Goal: Task Accomplishment & Management: Manage account settings

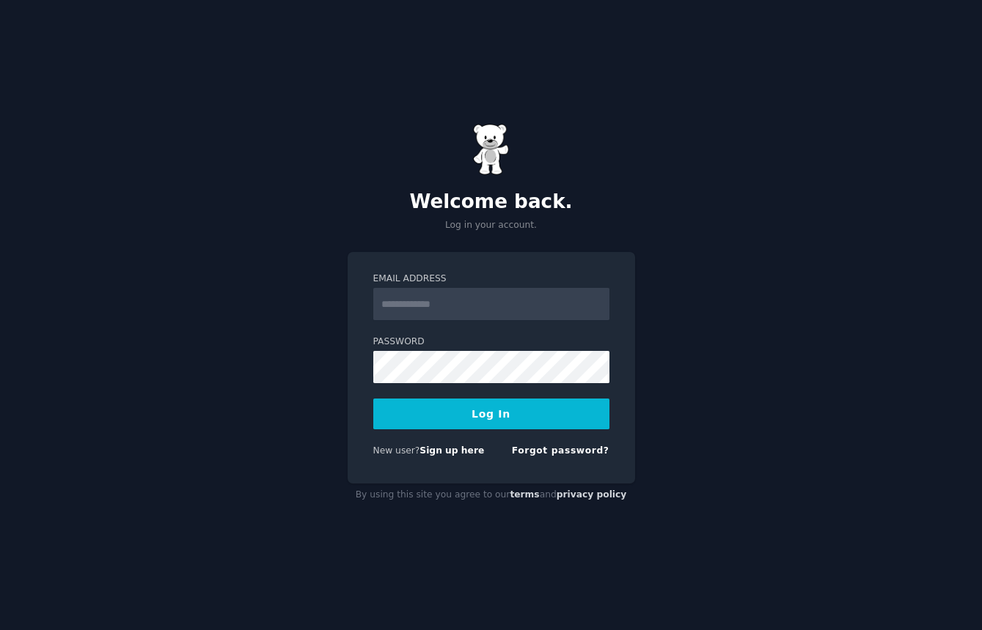
type input "**********"
click at [499, 422] on button "Log In" at bounding box center [491, 414] width 236 height 31
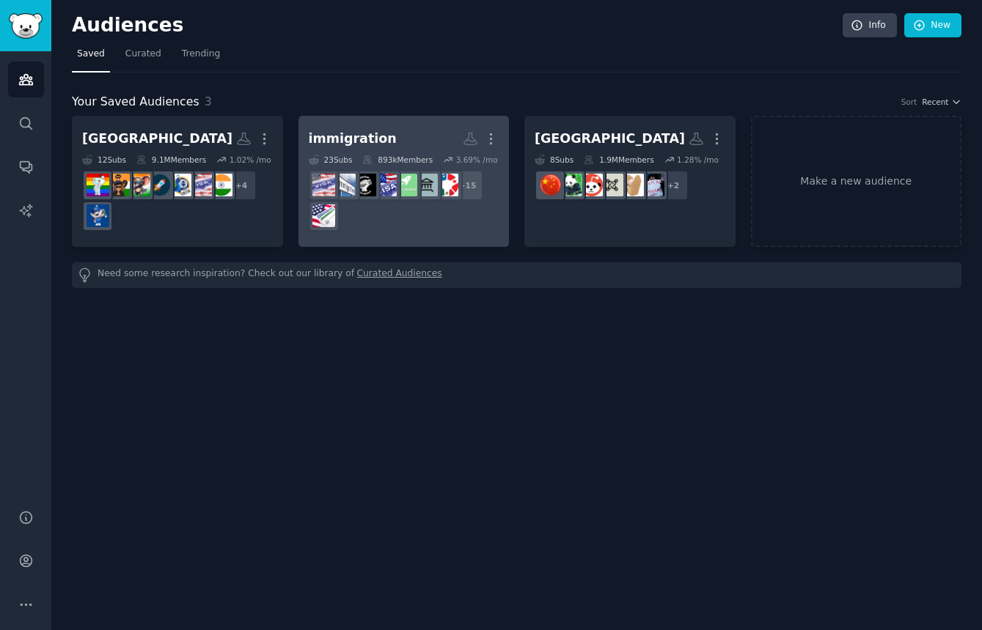
click at [373, 142] on div "immigration" at bounding box center [353, 139] width 88 height 18
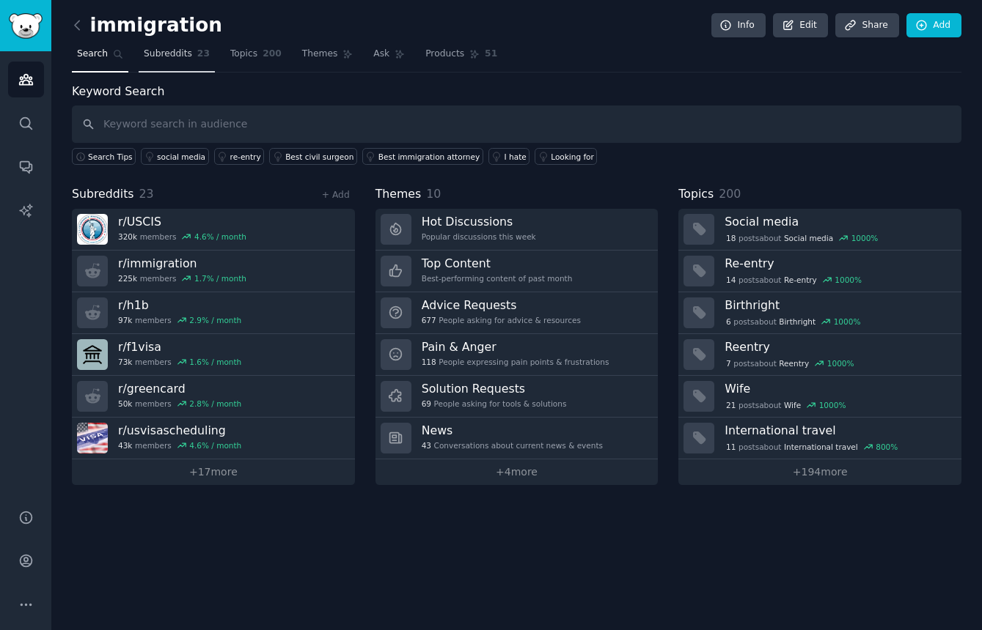
click at [181, 52] on span "Subreddits" at bounding box center [168, 54] width 48 height 13
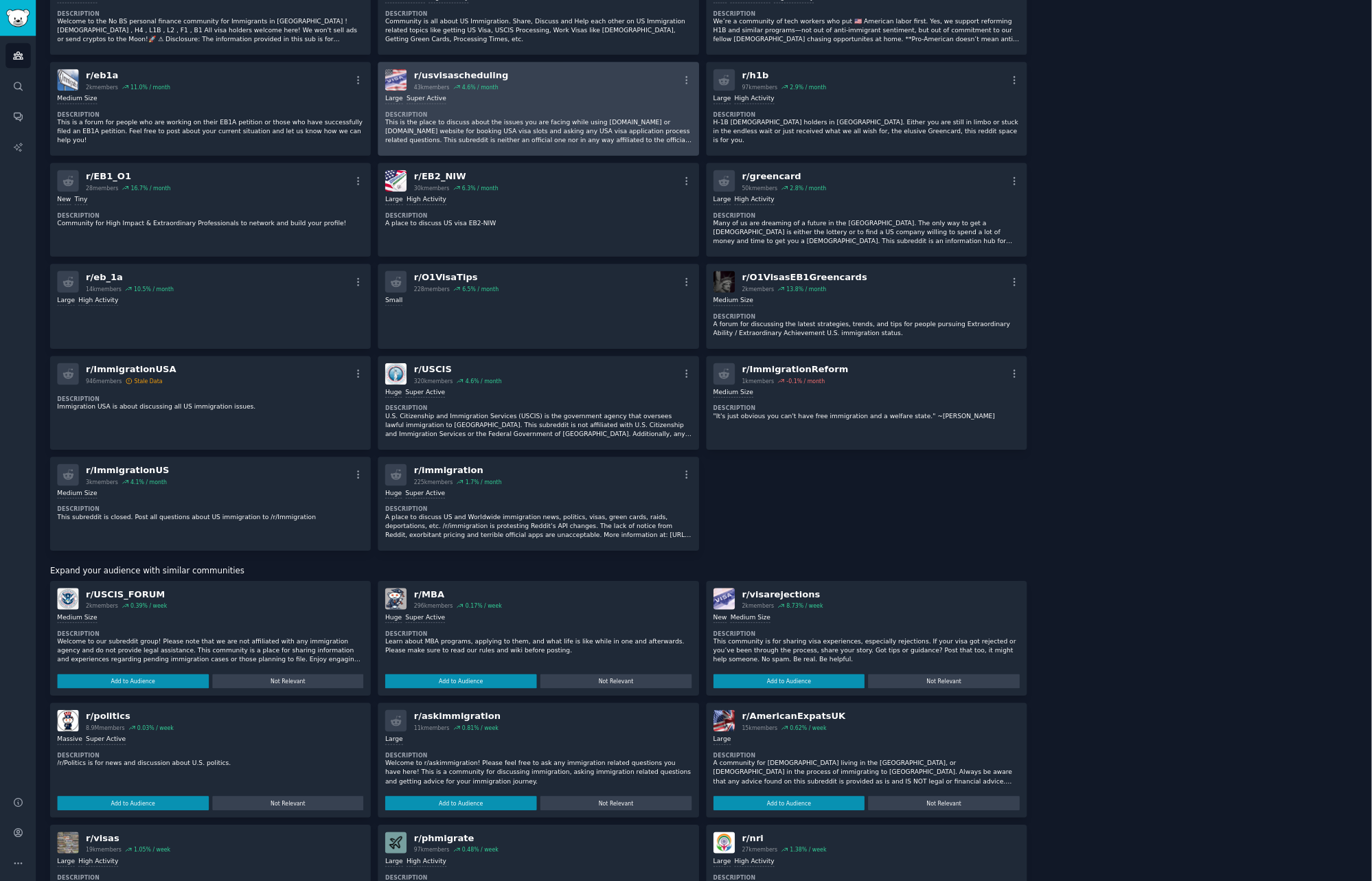
scroll to position [683, 0]
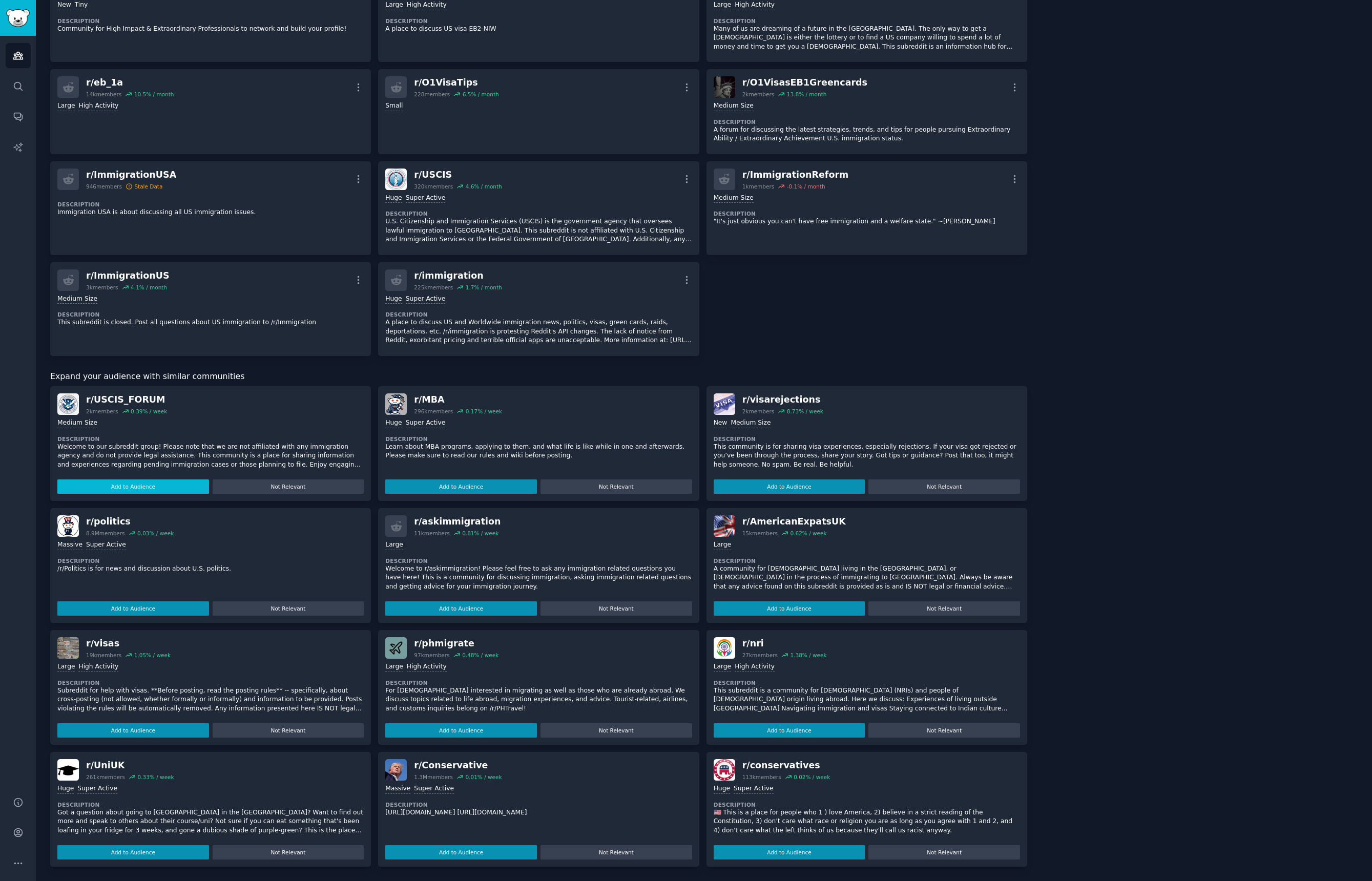
click at [147, 440] on button "Add to Audience" at bounding box center [133, 486] width 152 height 15
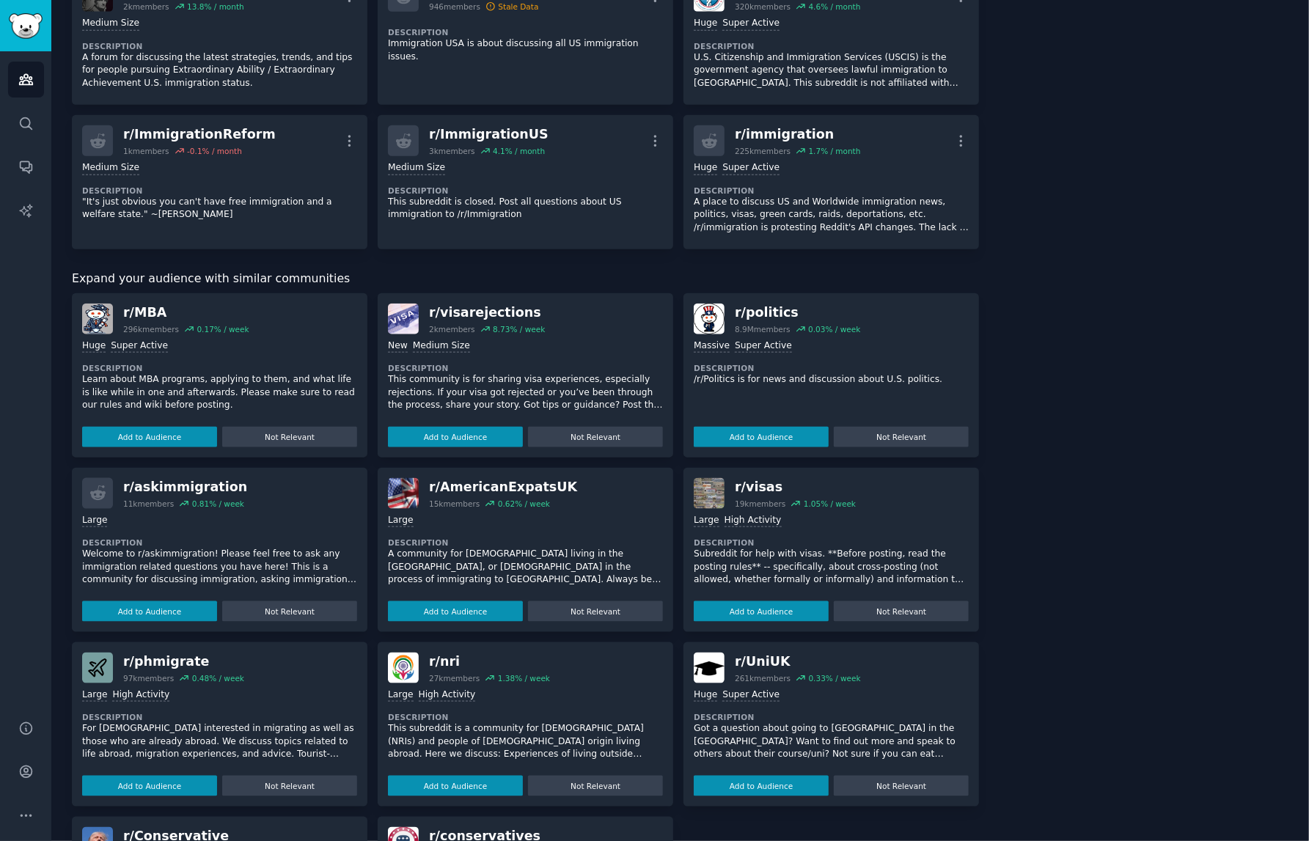
scroll to position [1046, 0]
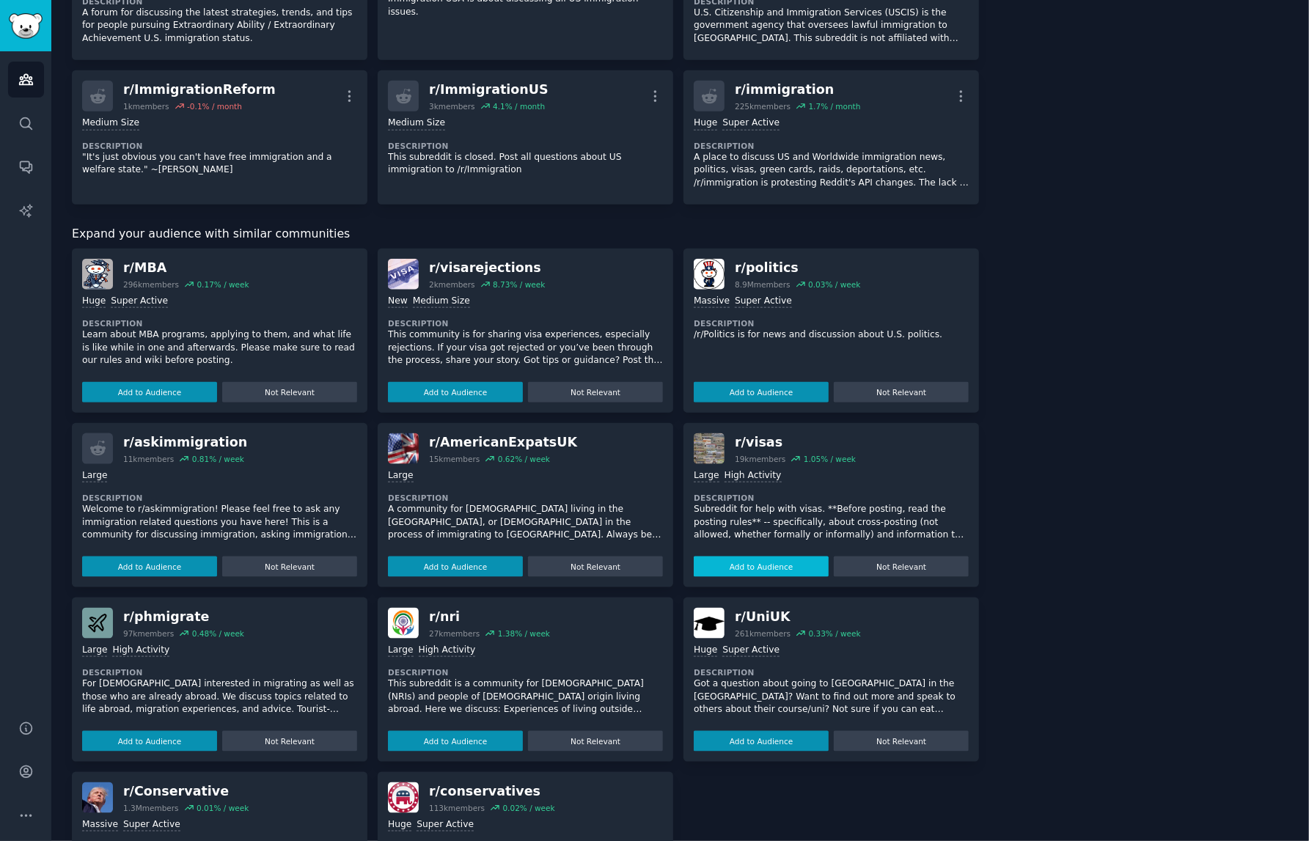
click at [770, 556] on button "Add to Audience" at bounding box center [761, 566] width 135 height 21
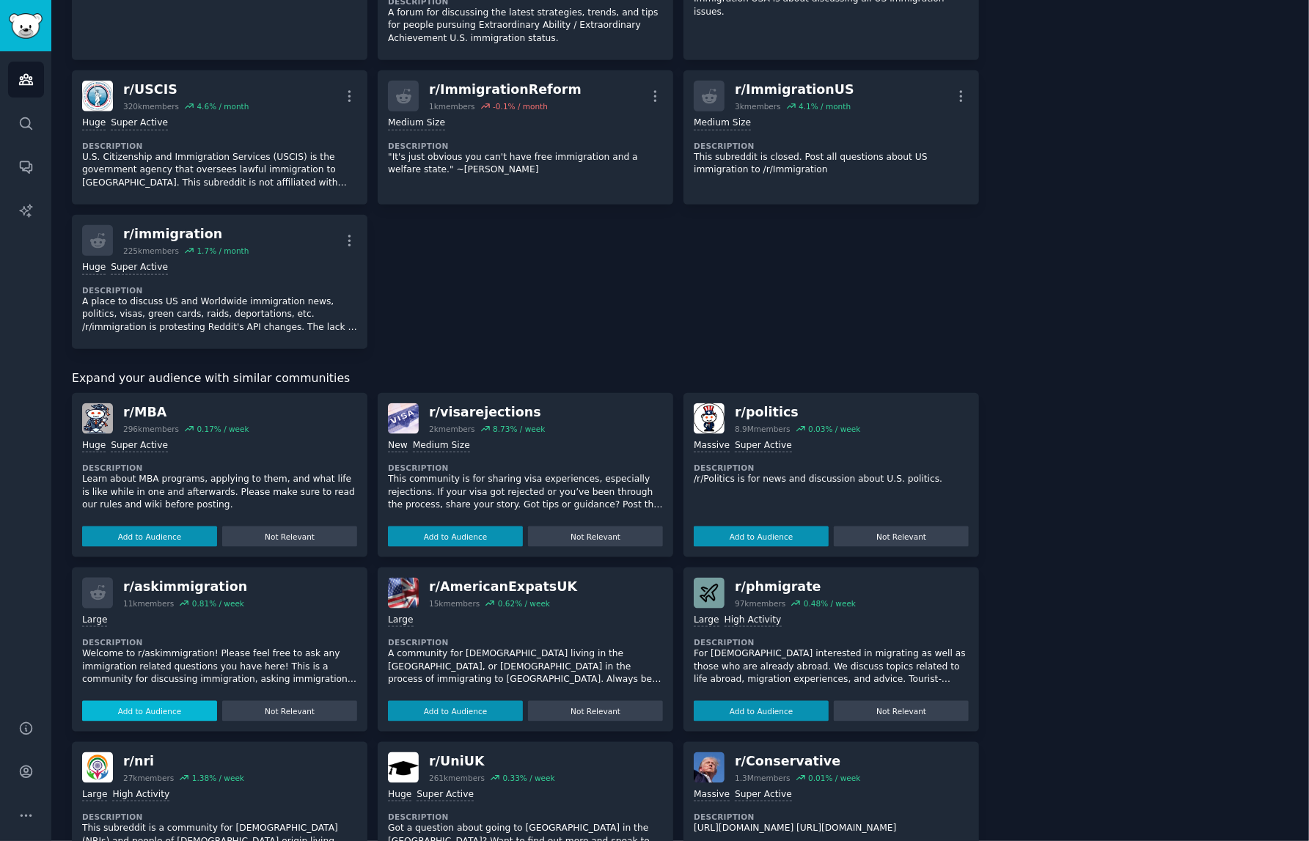
click at [136, 630] on button "Add to Audience" at bounding box center [149, 711] width 135 height 21
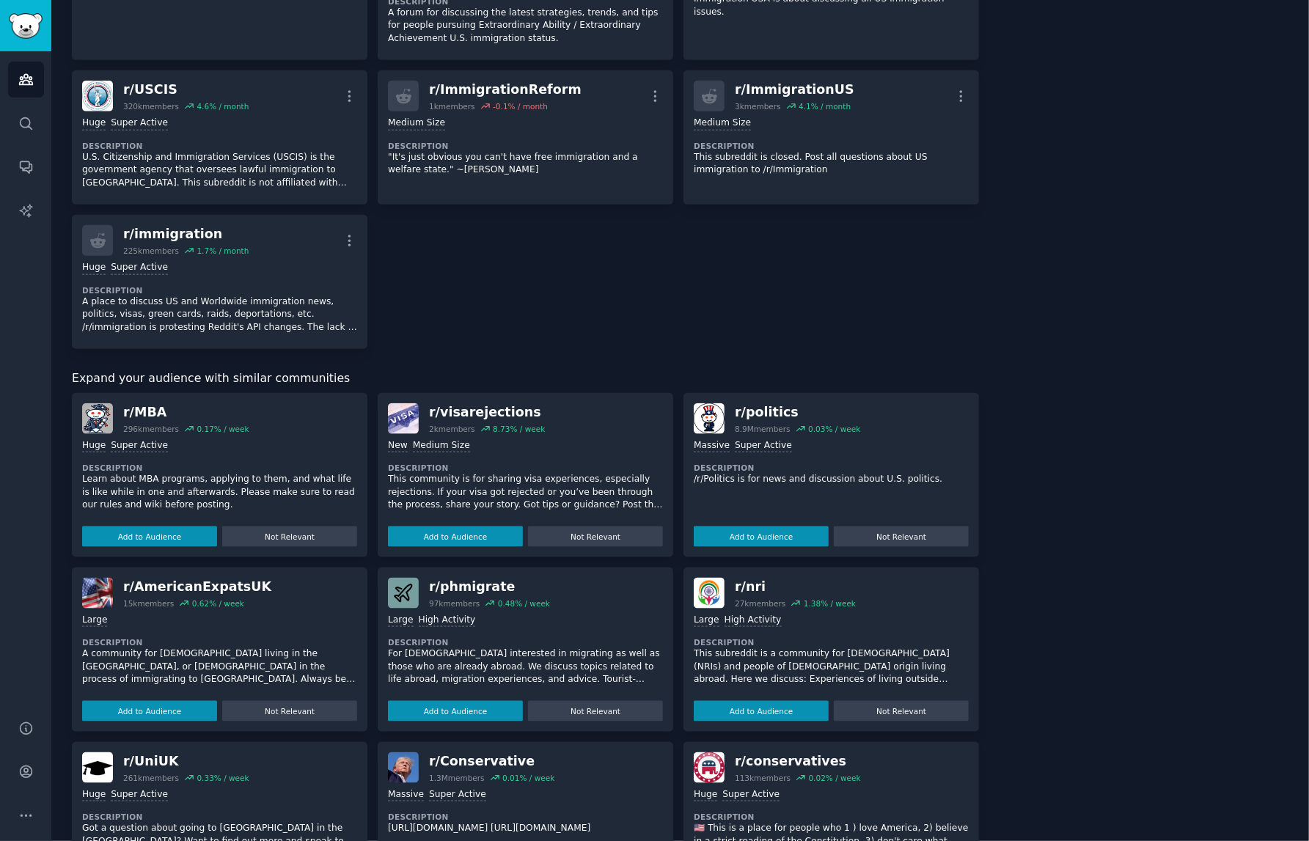
scroll to position [1129, 0]
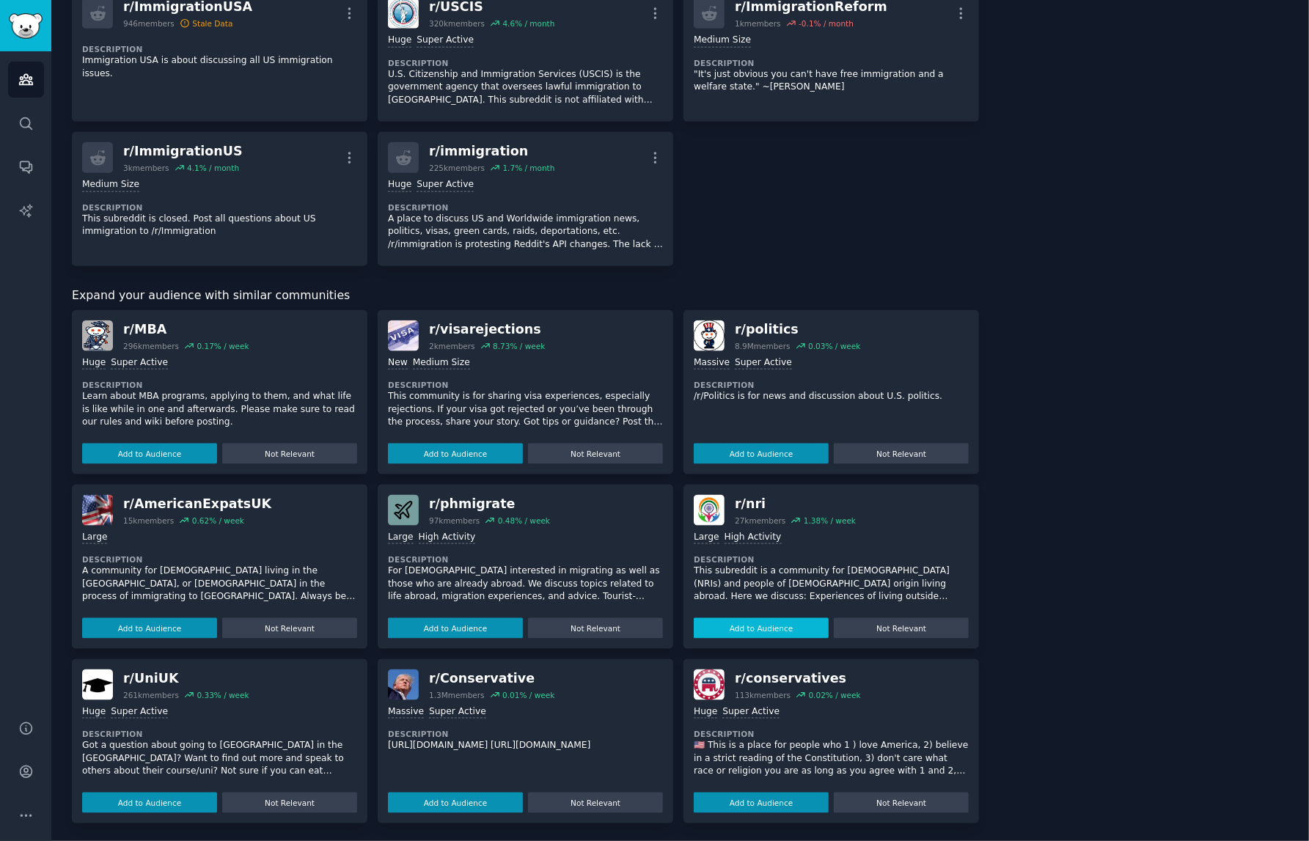
click at [789, 625] on button "Add to Audience" at bounding box center [761, 628] width 135 height 21
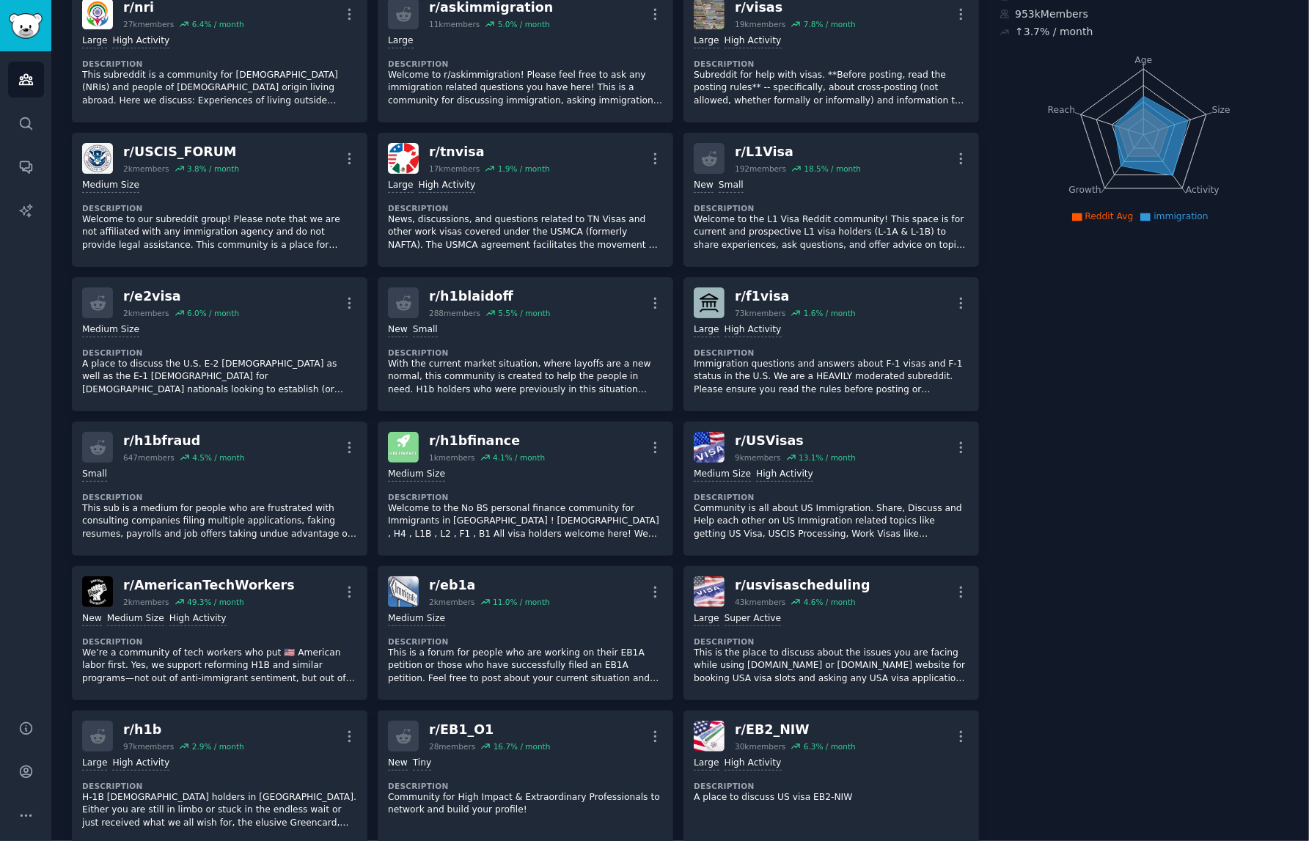
scroll to position [0, 0]
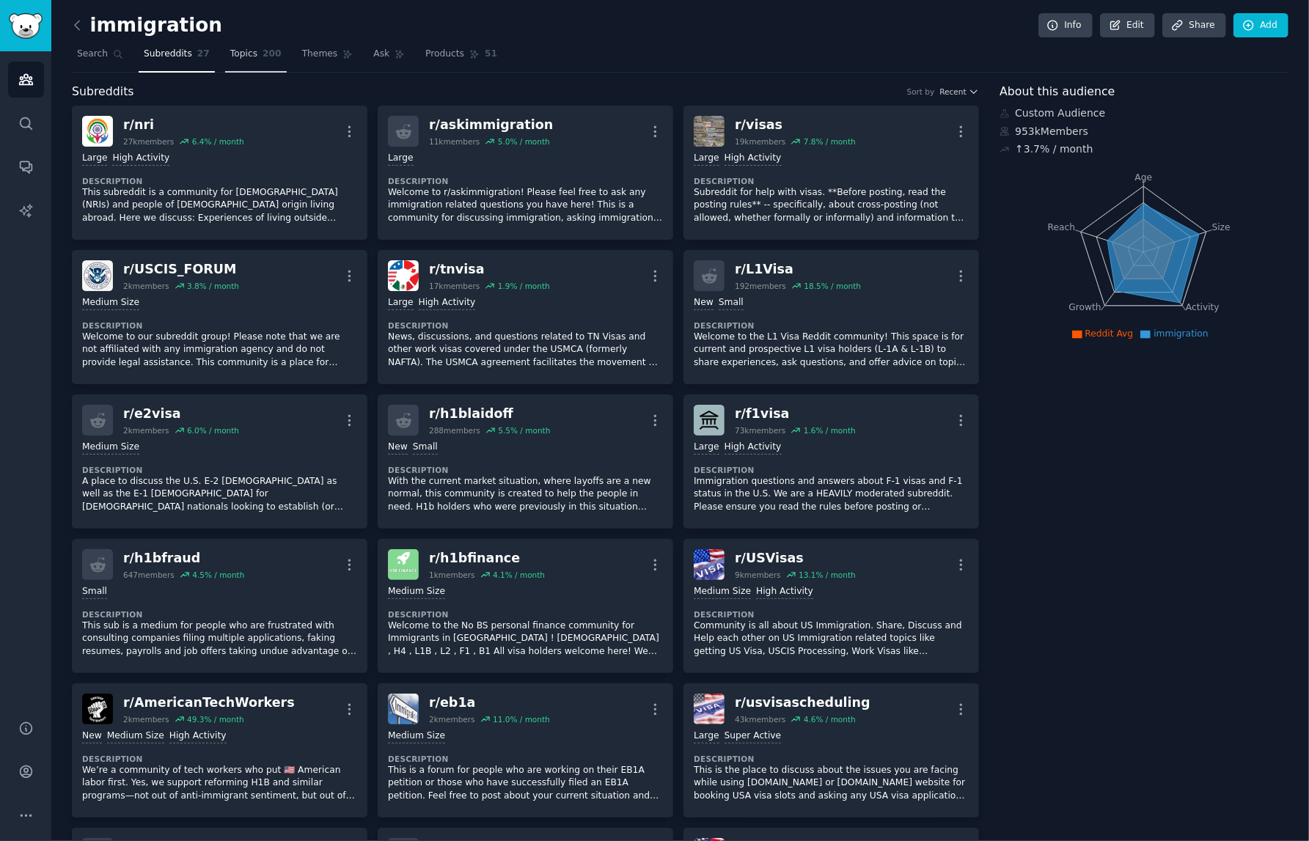
click at [245, 65] on link "Topics 200" at bounding box center [256, 58] width 62 height 30
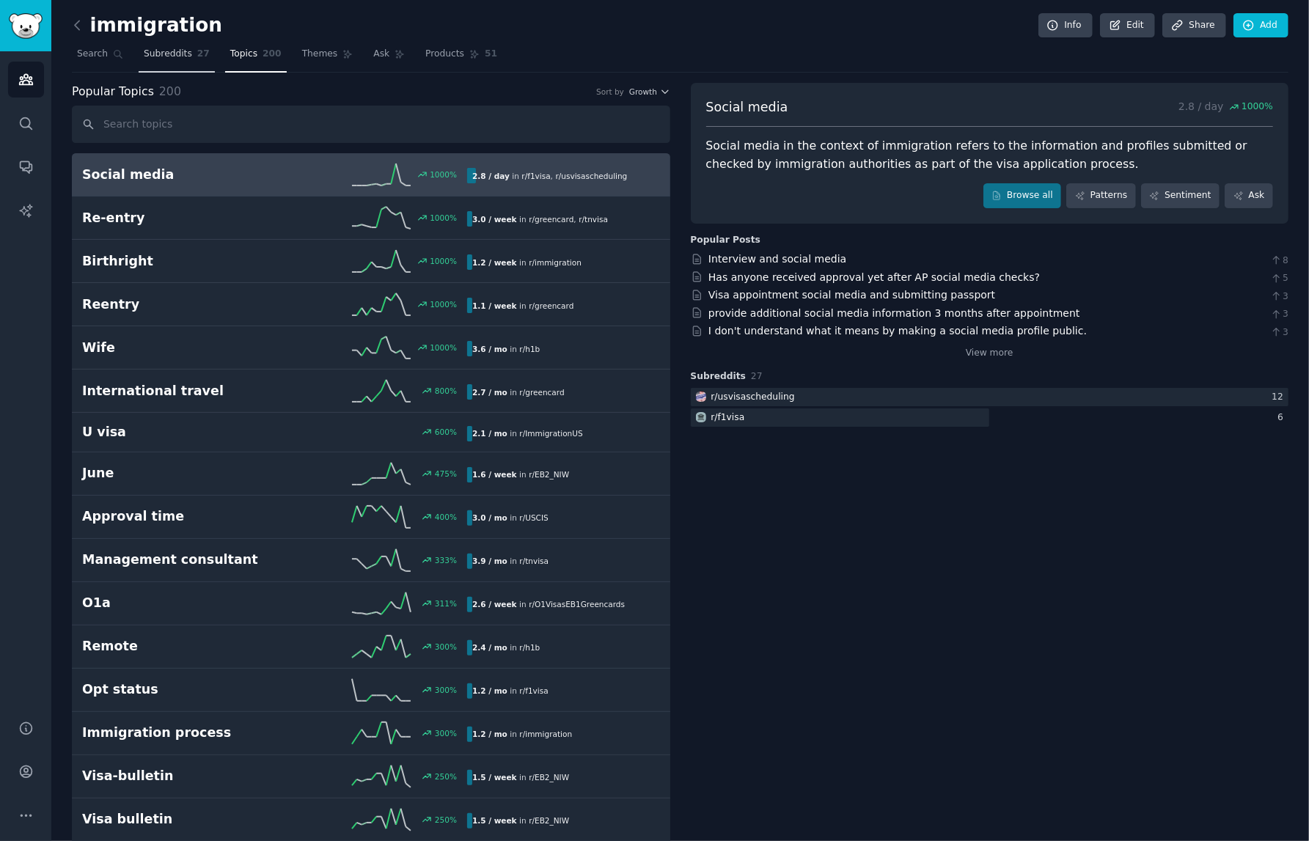
click at [161, 51] on span "Subreddits" at bounding box center [168, 54] width 48 height 13
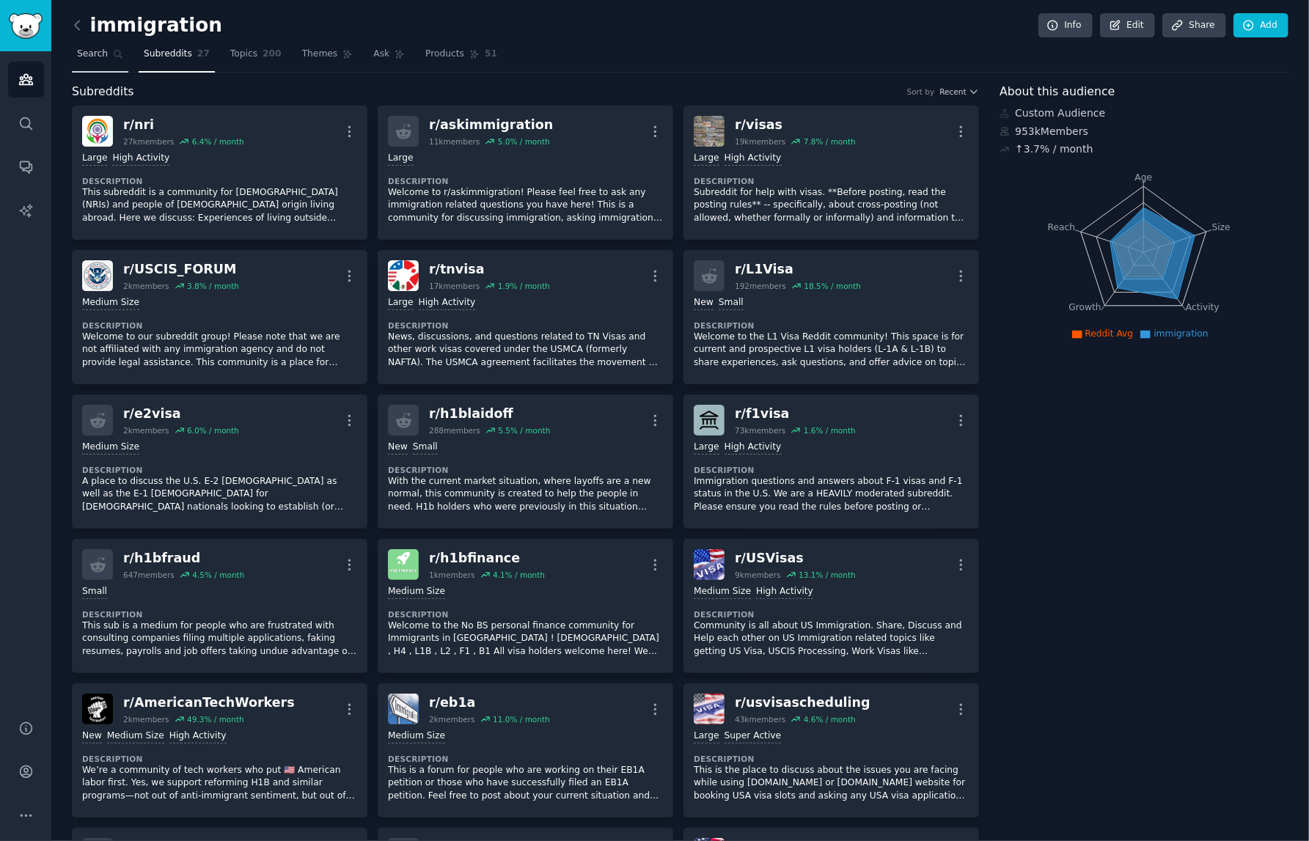
click at [104, 57] on span "Search" at bounding box center [92, 54] width 31 height 13
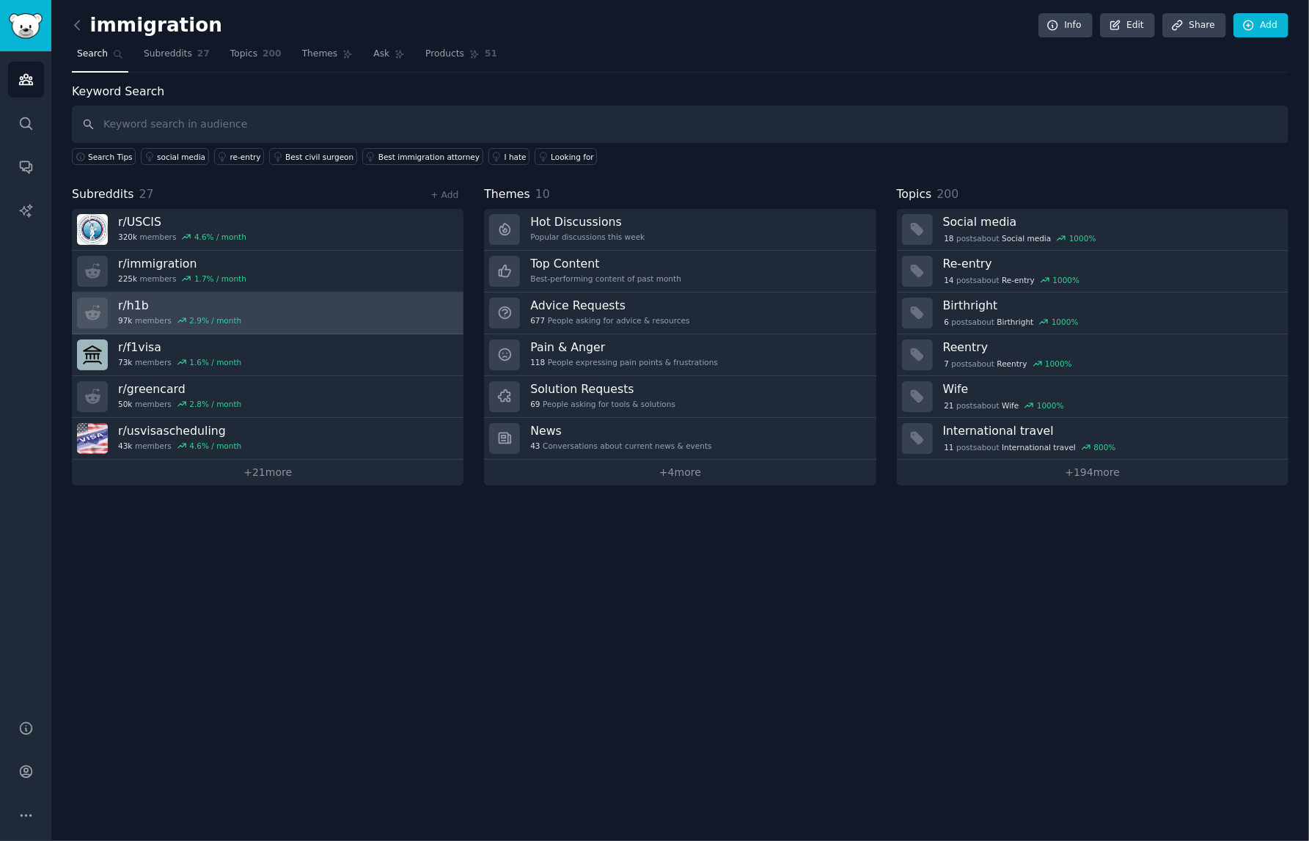
click at [324, 311] on link "r/ h1b 97k members 2.9 % / month" at bounding box center [267, 314] width 391 height 42
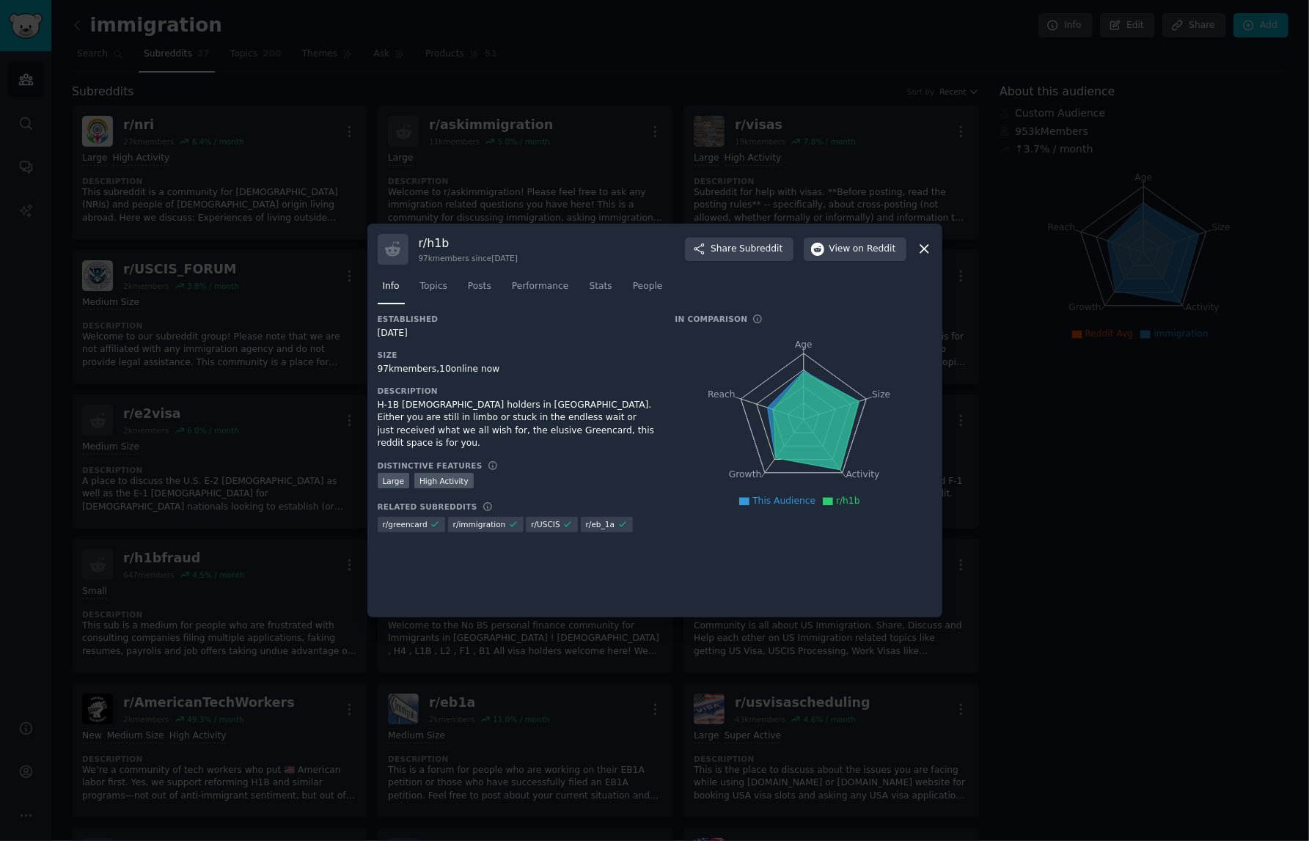
click at [829, 180] on div at bounding box center [654, 420] width 1309 height 841
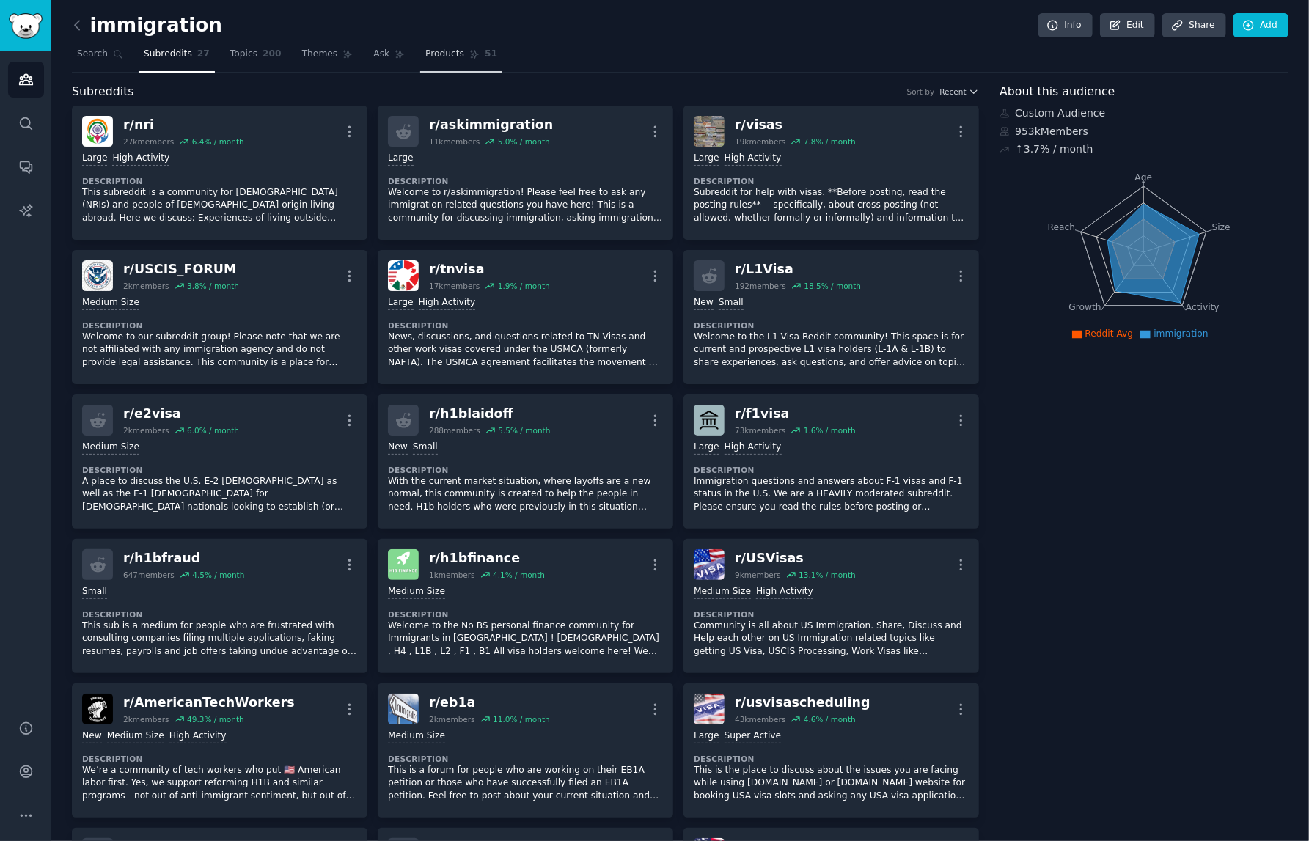
click at [455, 48] on span "Products" at bounding box center [444, 54] width 39 height 13
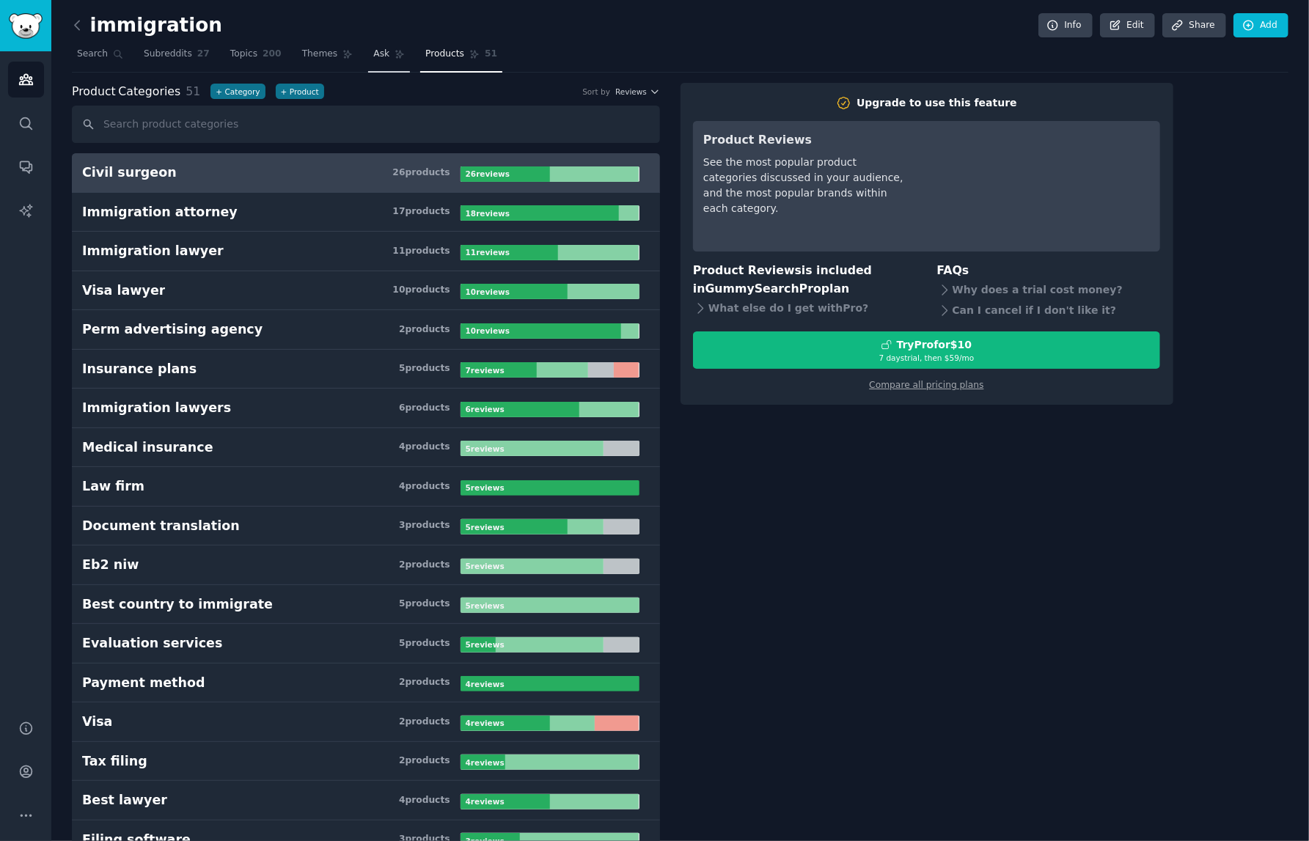
click at [373, 50] on span "Ask" at bounding box center [381, 54] width 16 height 13
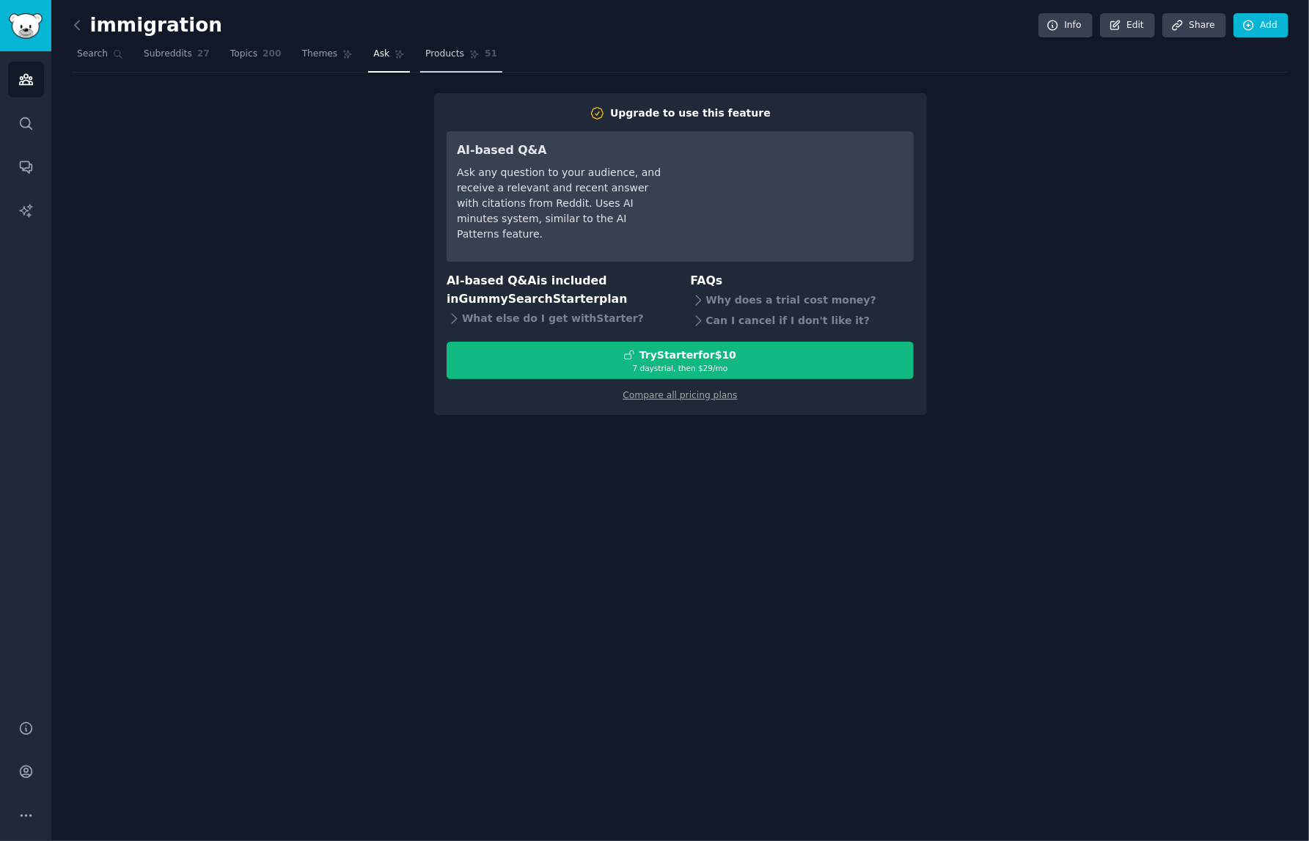
click at [449, 52] on span "Products" at bounding box center [444, 54] width 39 height 13
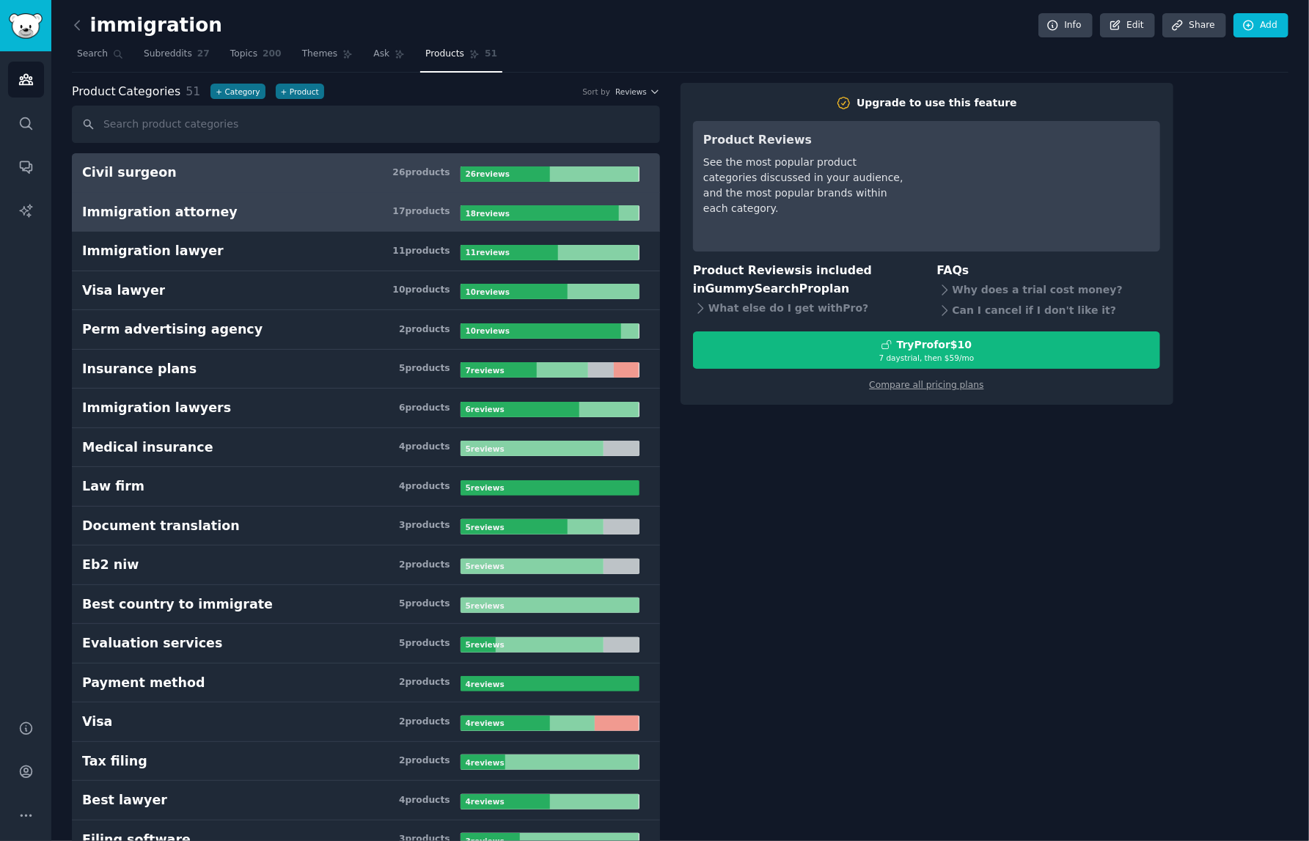
click at [271, 209] on h3 "Immigration attorney 17 product s" at bounding box center [271, 212] width 378 height 18
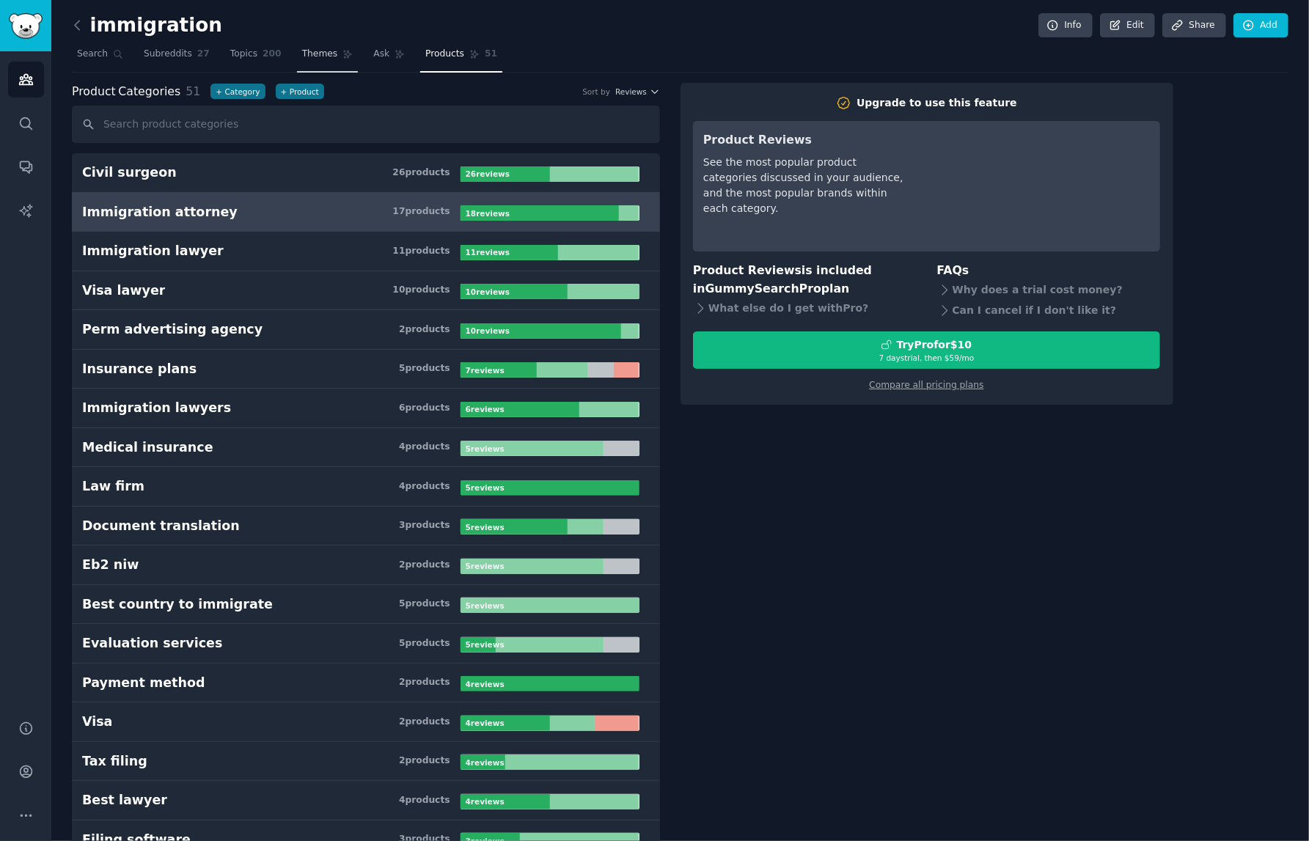
click at [312, 68] on link "Themes" at bounding box center [328, 58] width 62 height 30
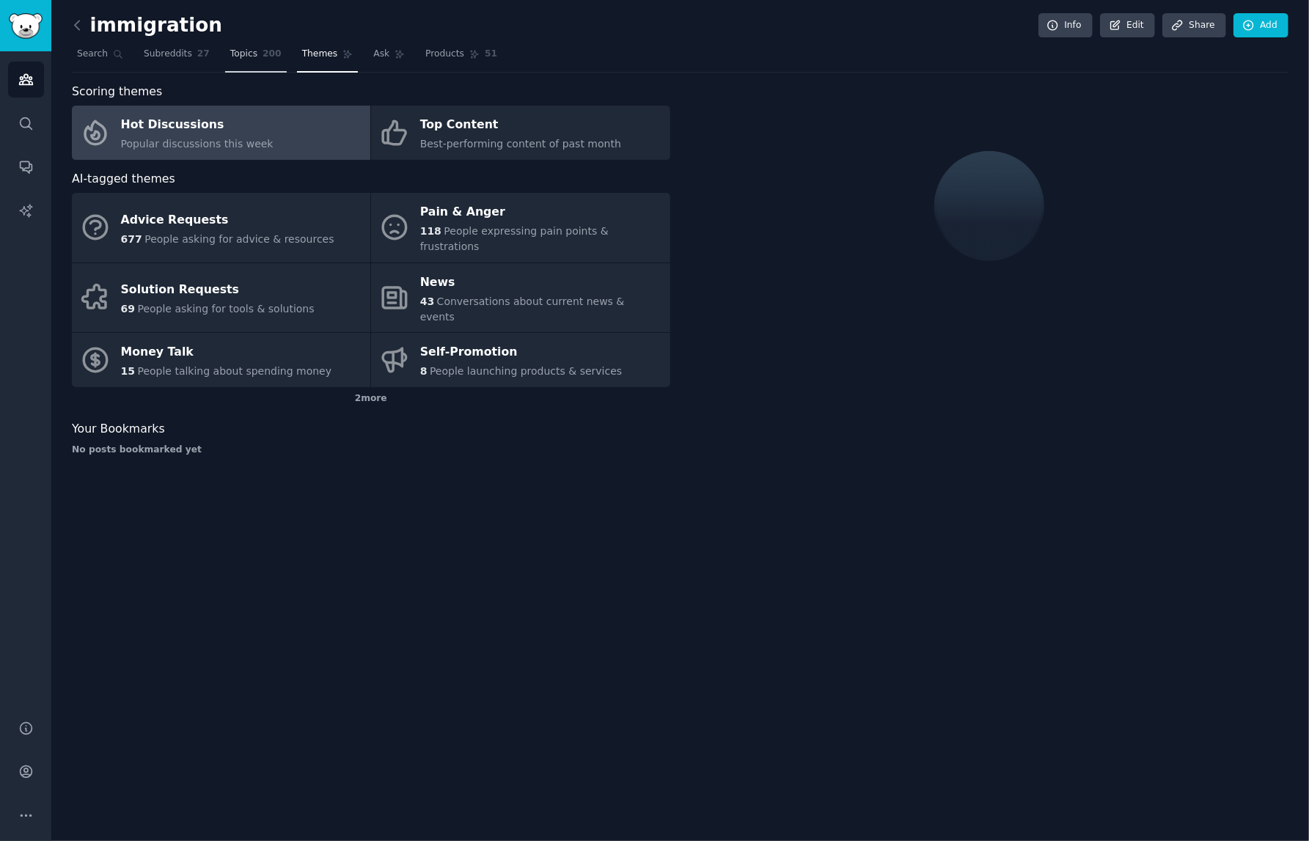
click at [241, 50] on span "Topics" at bounding box center [243, 54] width 27 height 13
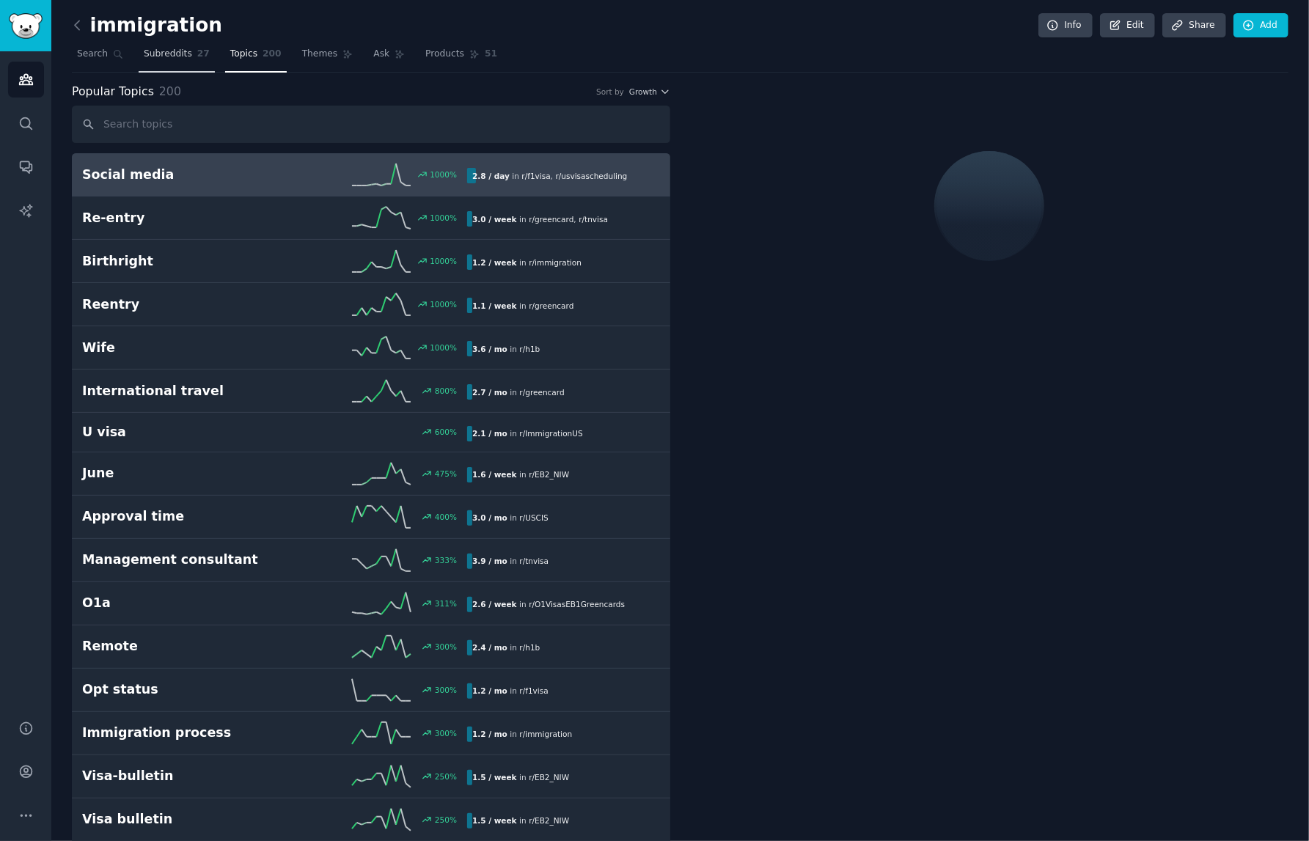
click at [159, 67] on link "Subreddits 27" at bounding box center [177, 58] width 76 height 30
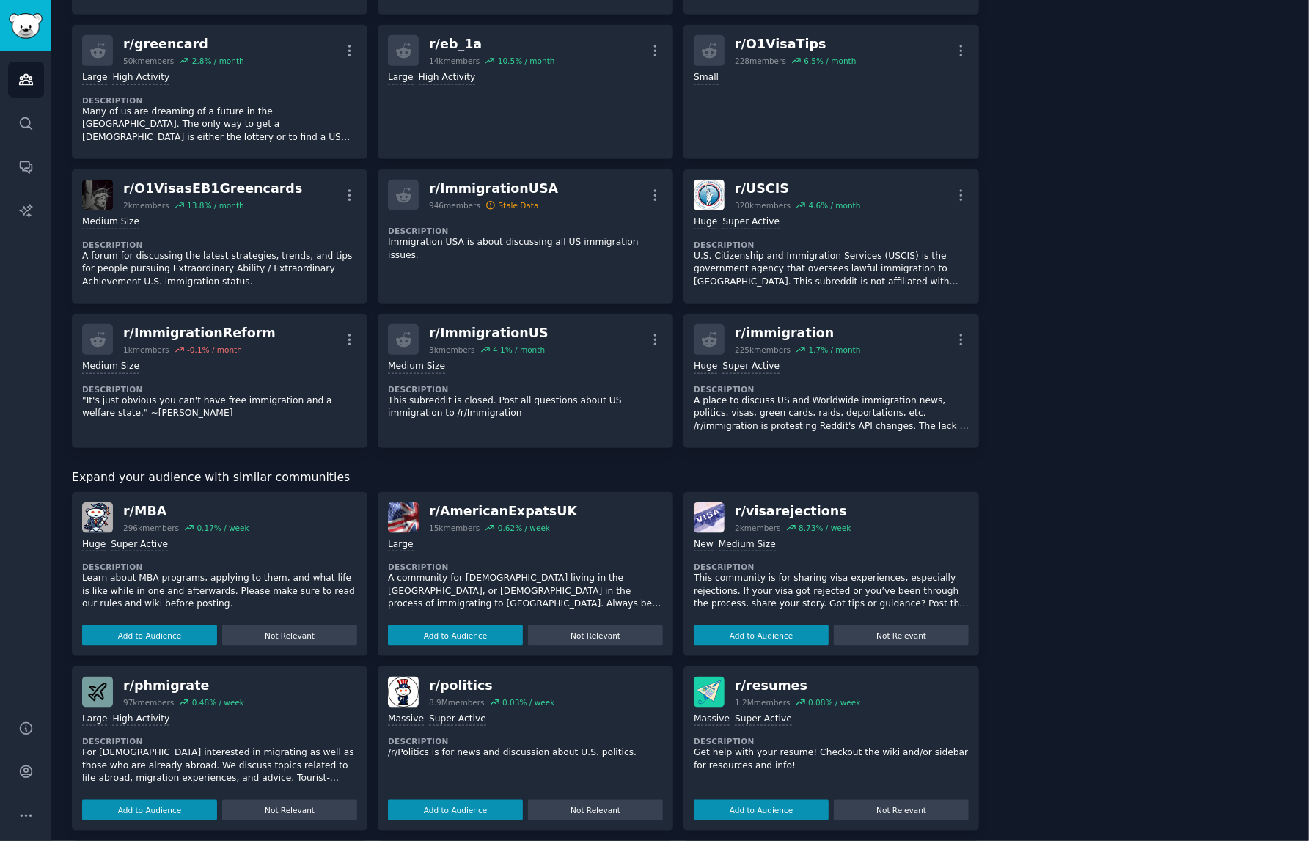
scroll to position [1304, 0]
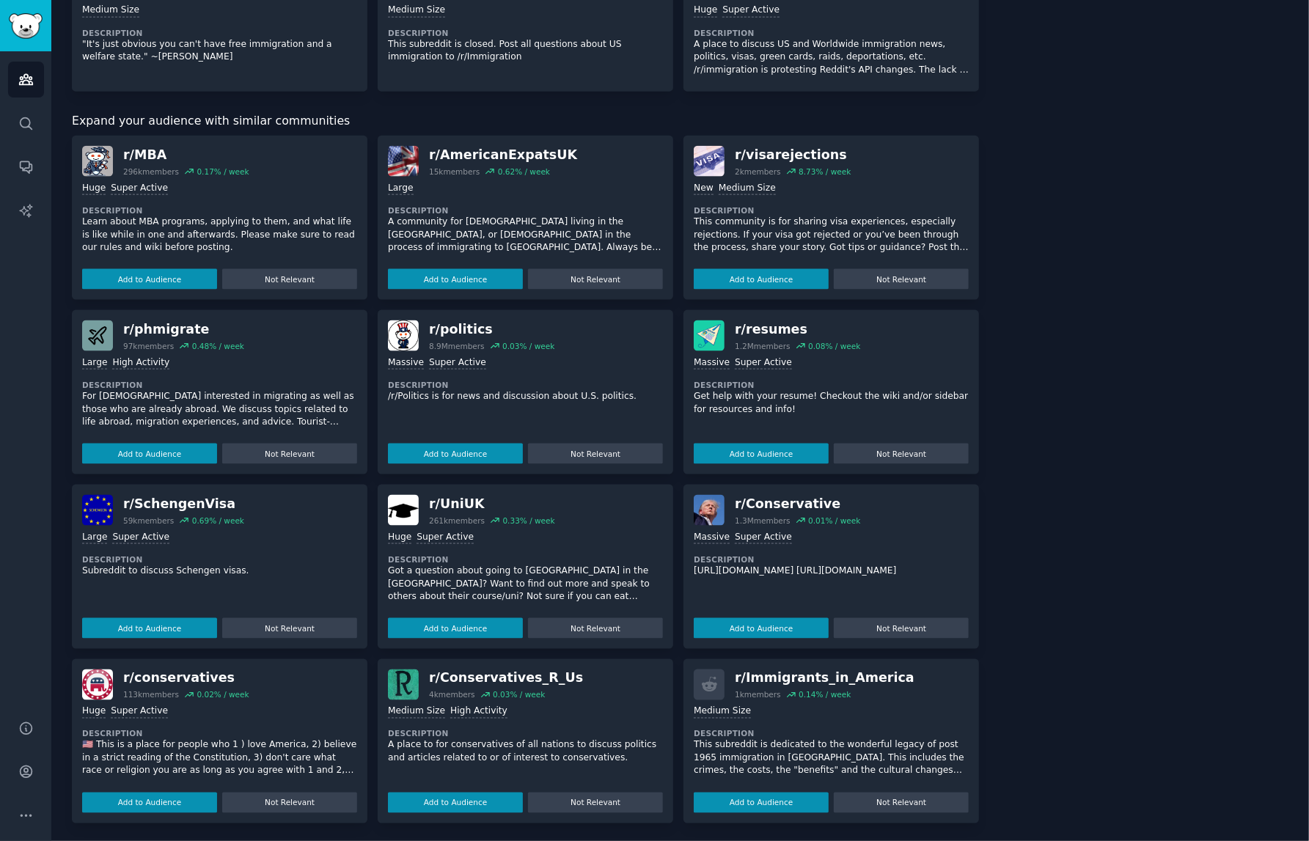
click at [780, 269] on div "Add to Audience Not Relevant" at bounding box center [831, 279] width 275 height 21
click at [789, 283] on button "Add to Audience" at bounding box center [761, 279] width 135 height 21
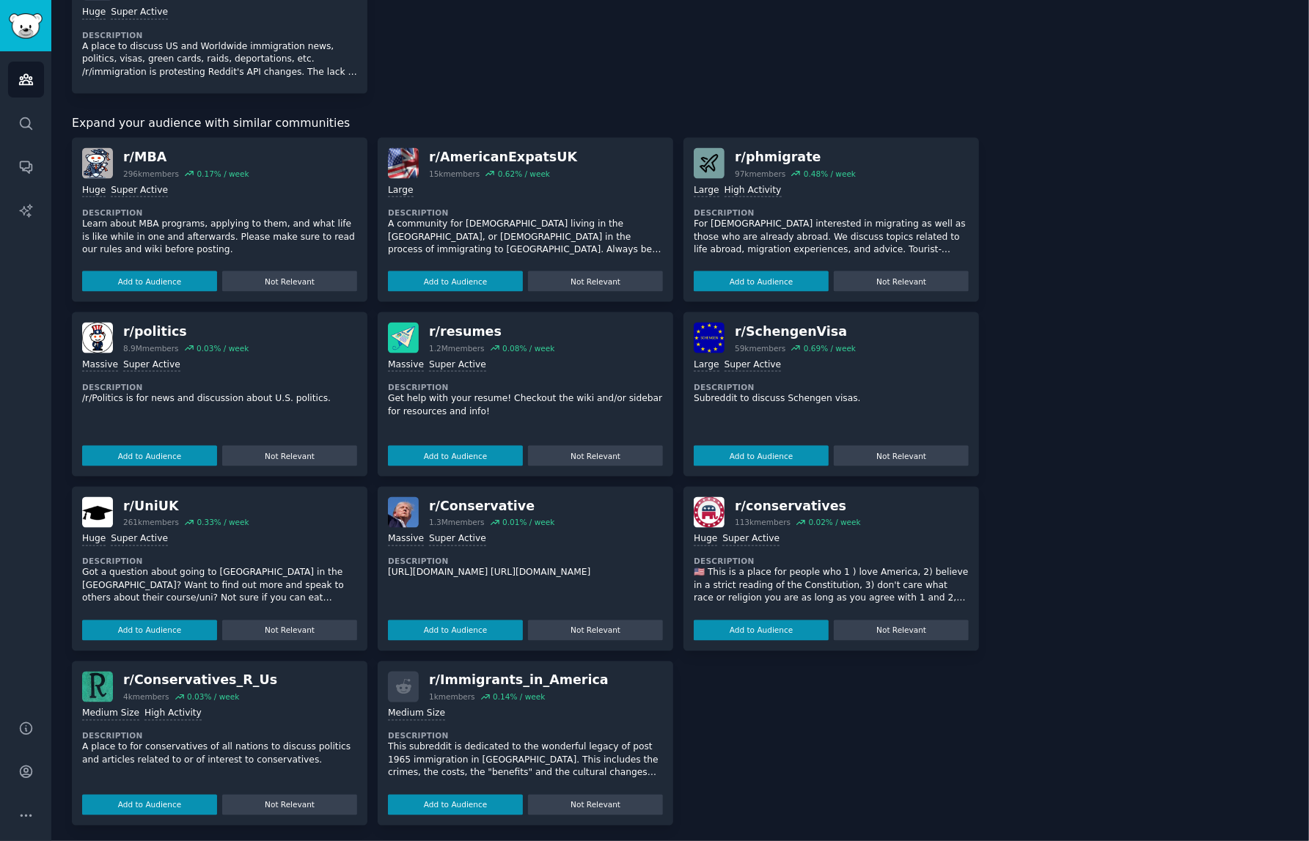
scroll to position [1447, 0]
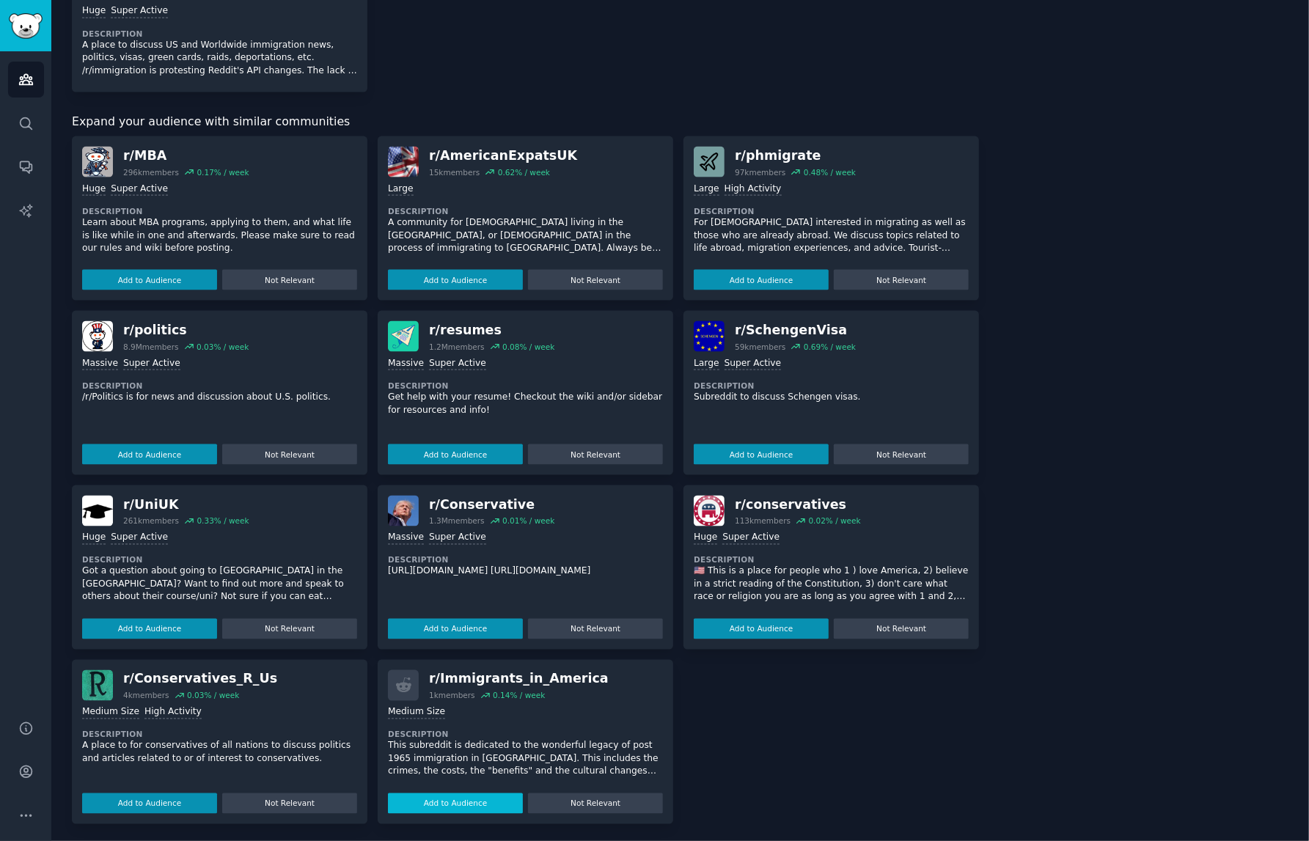
click at [448, 630] on button "Add to Audience" at bounding box center [455, 803] width 135 height 21
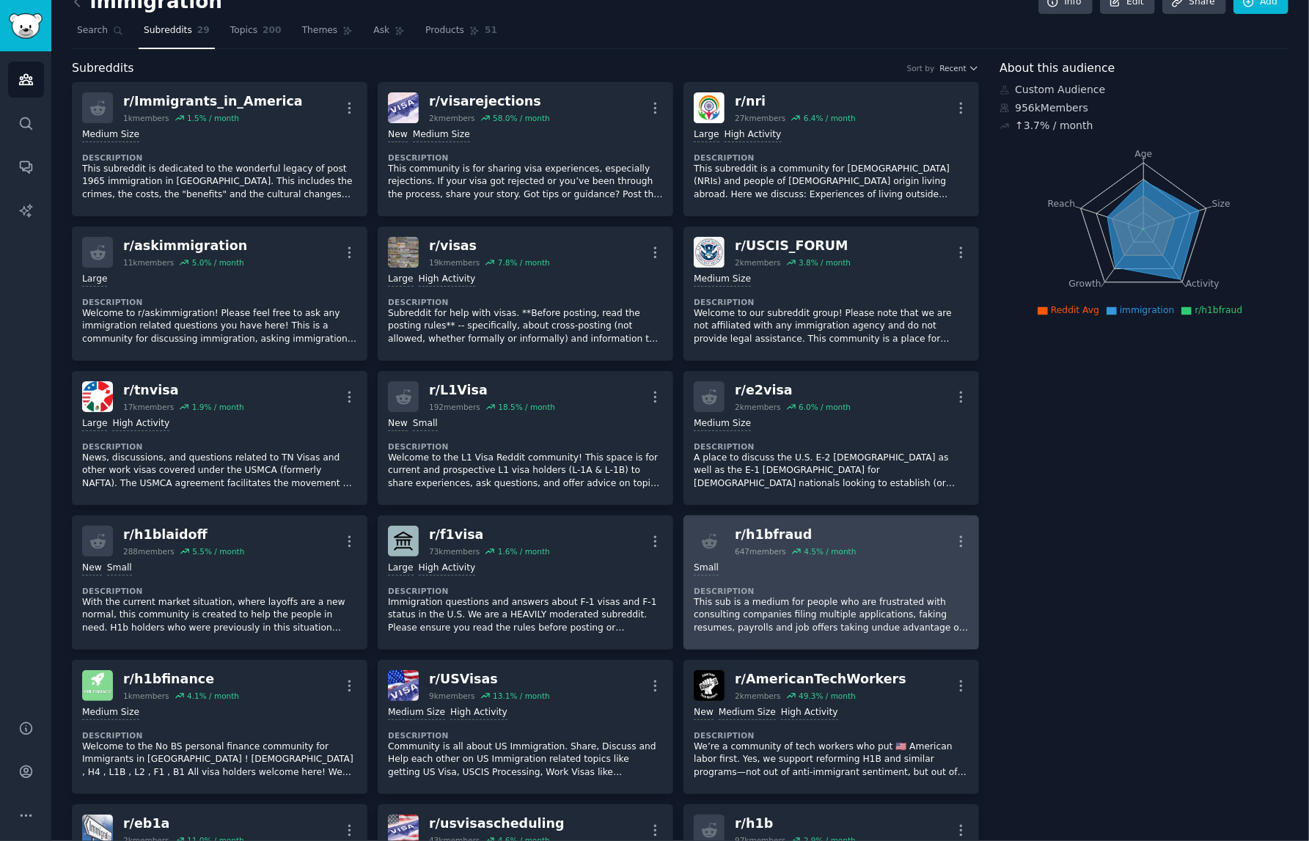
scroll to position [0, 0]
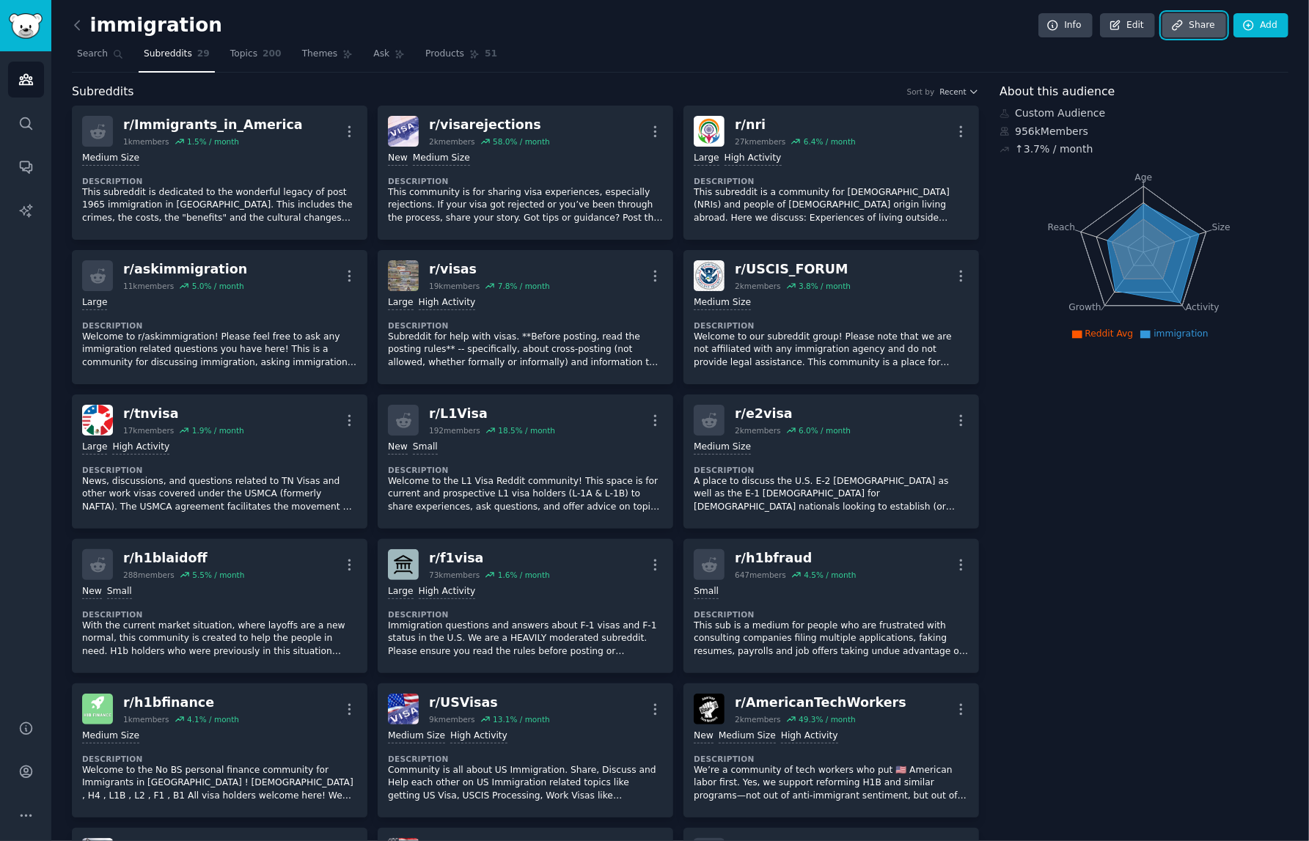
click at [981, 15] on link "Share" at bounding box center [1193, 25] width 63 height 25
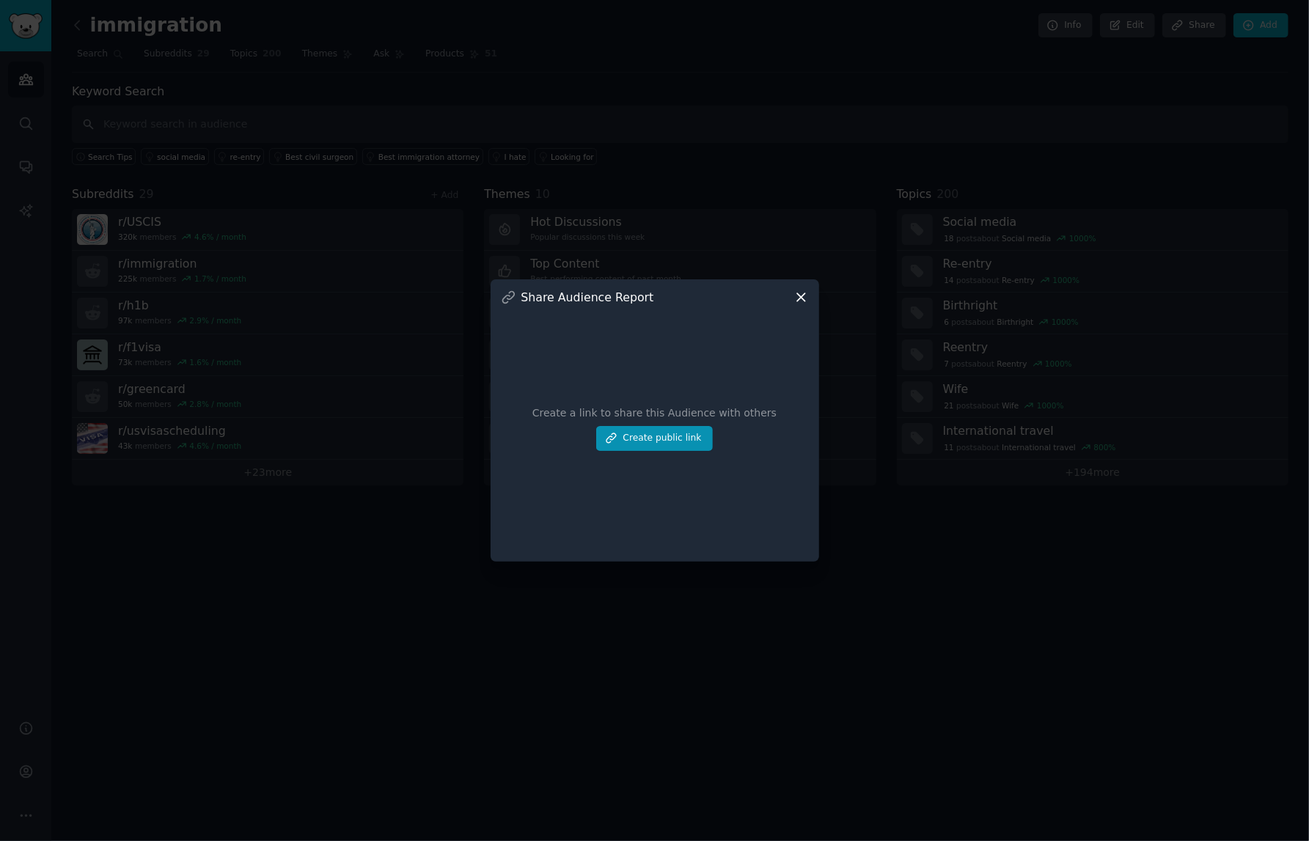
click at [802, 297] on icon at bounding box center [800, 297] width 15 height 15
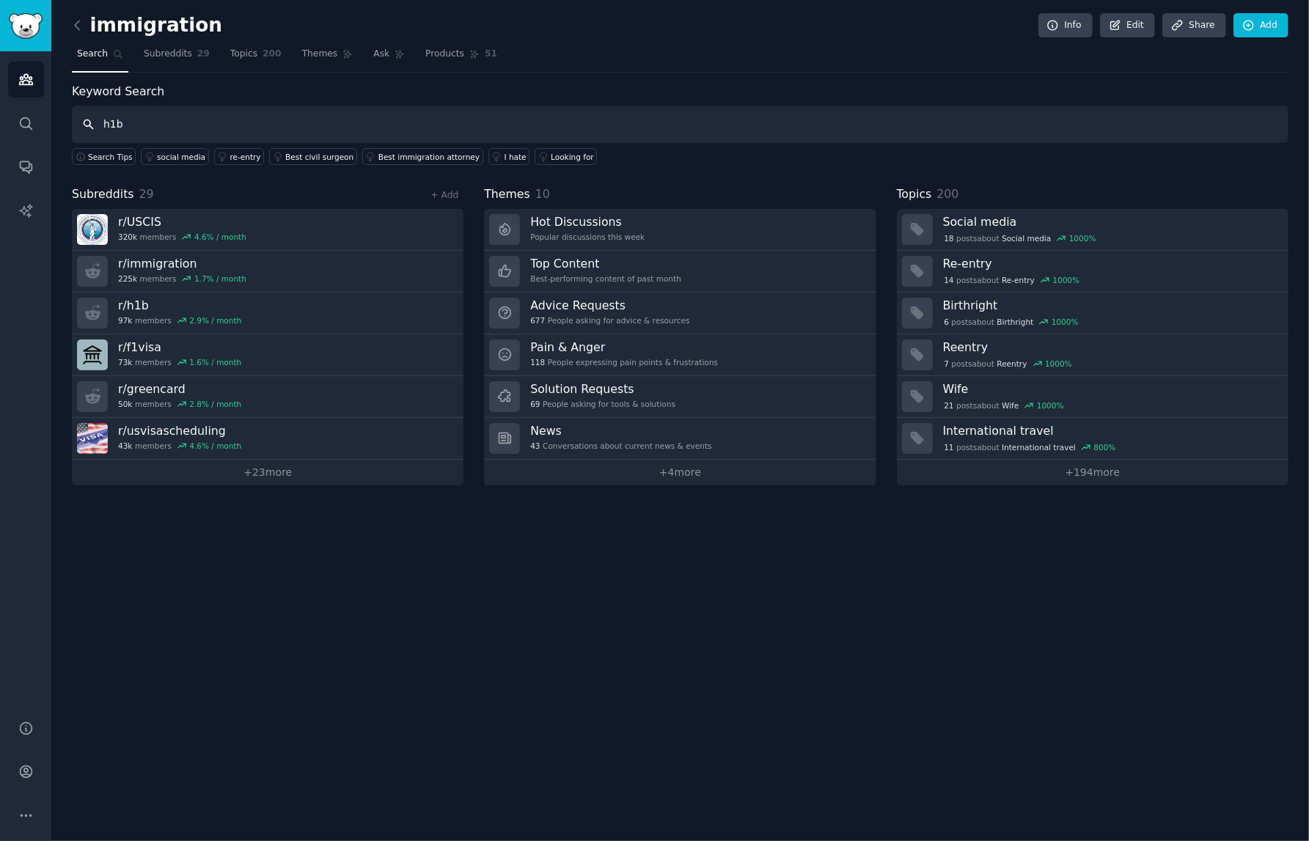
type input "h1b"
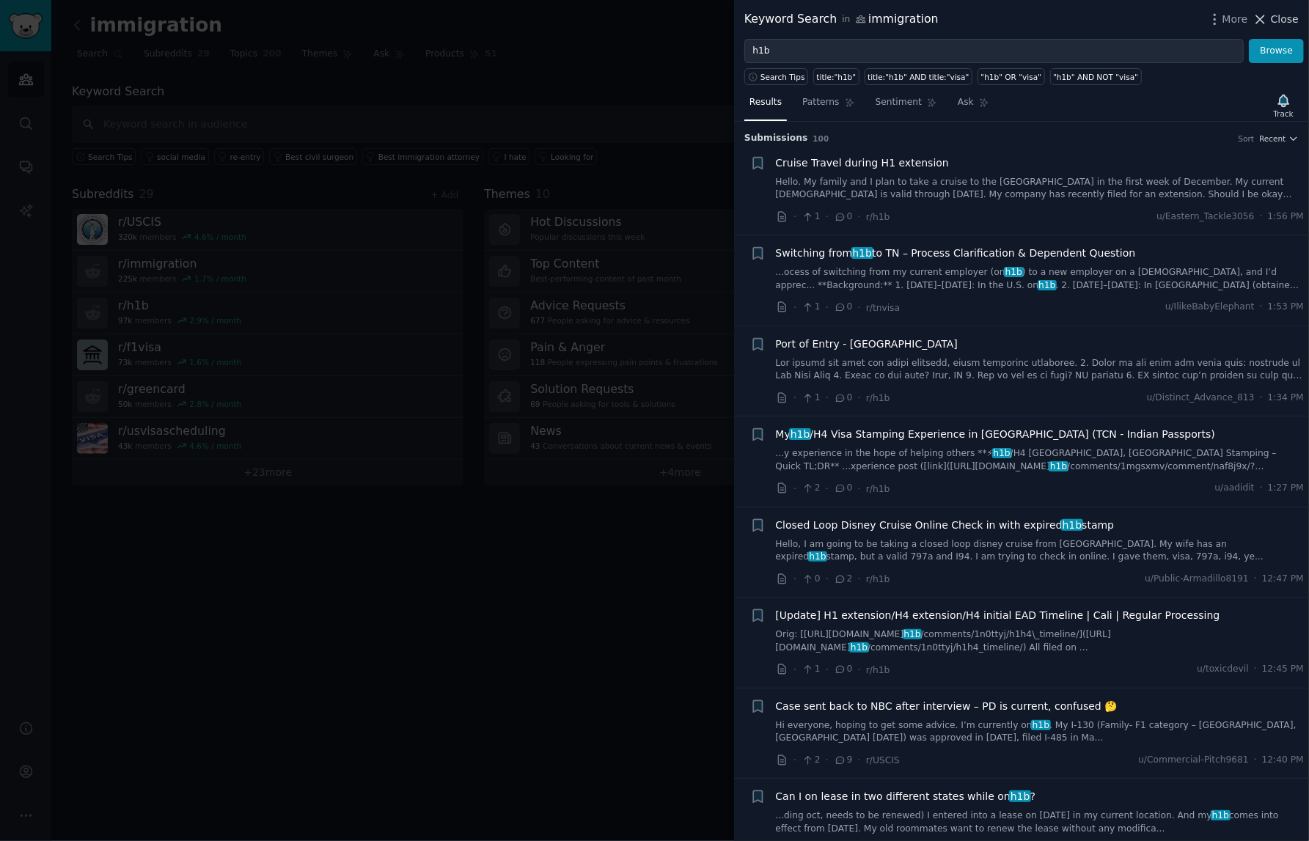
click at [981, 18] on span "Close" at bounding box center [1285, 19] width 28 height 15
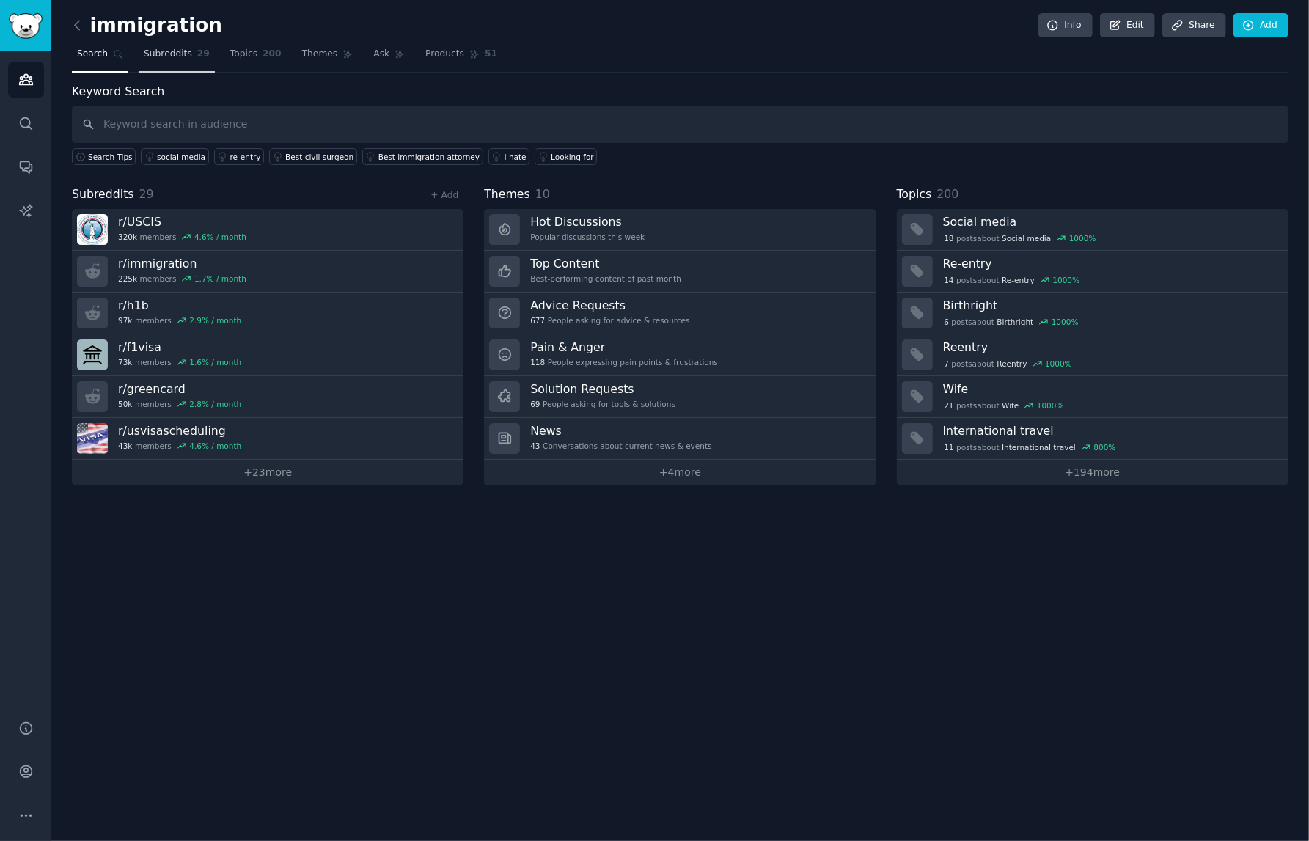
click at [172, 48] on span "Subreddits" at bounding box center [168, 54] width 48 height 13
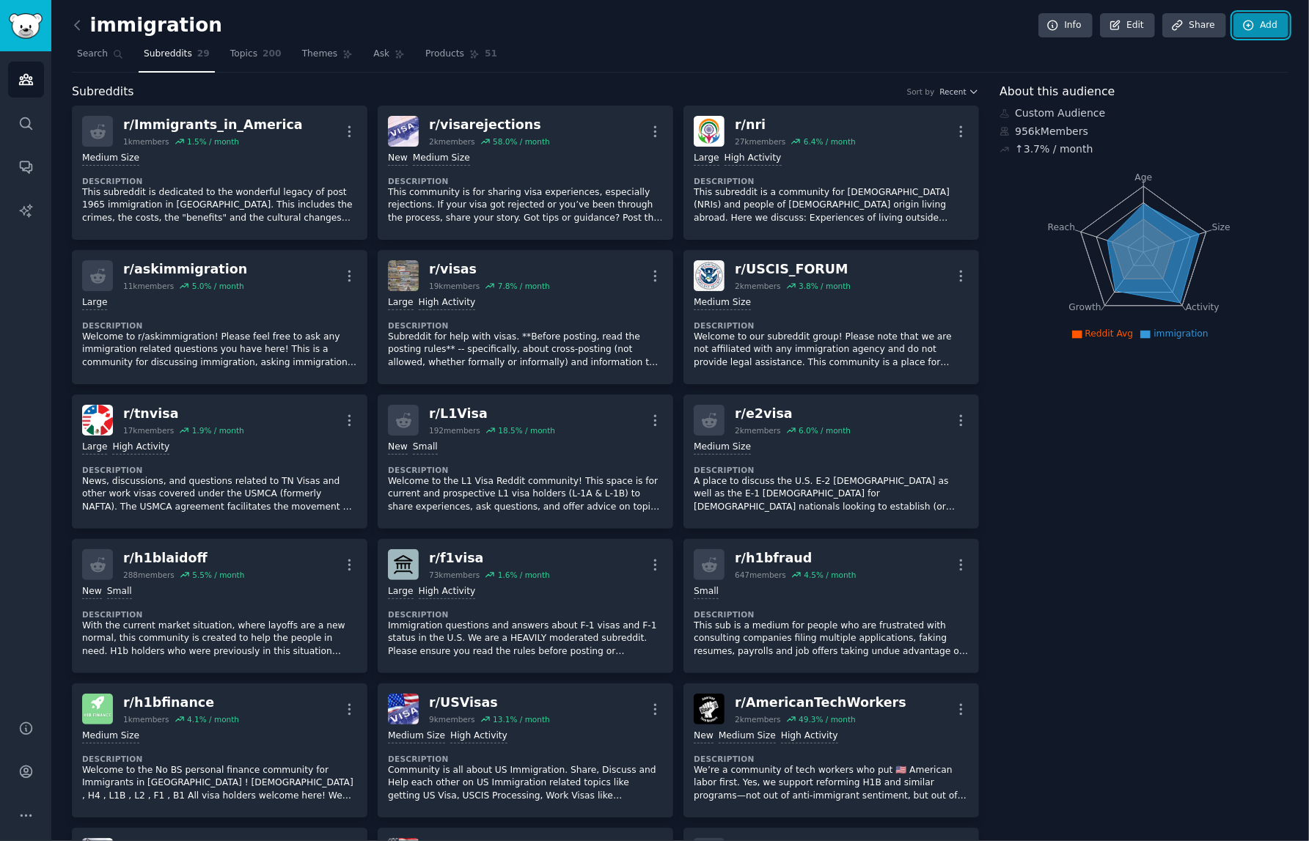
click at [981, 26] on icon at bounding box center [1248, 26] width 10 height 10
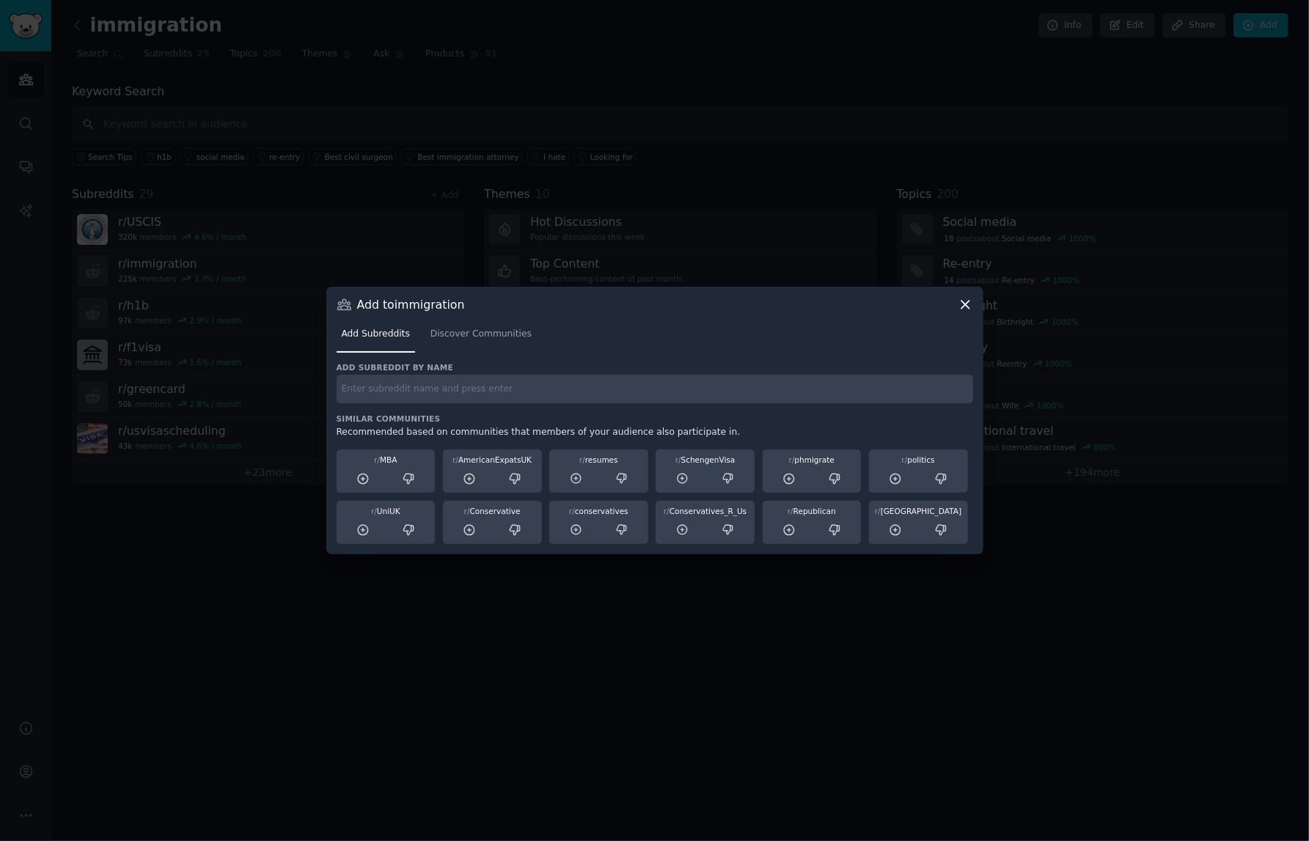
click at [595, 389] on input "text" at bounding box center [655, 389] width 636 height 29
type input "h1b"
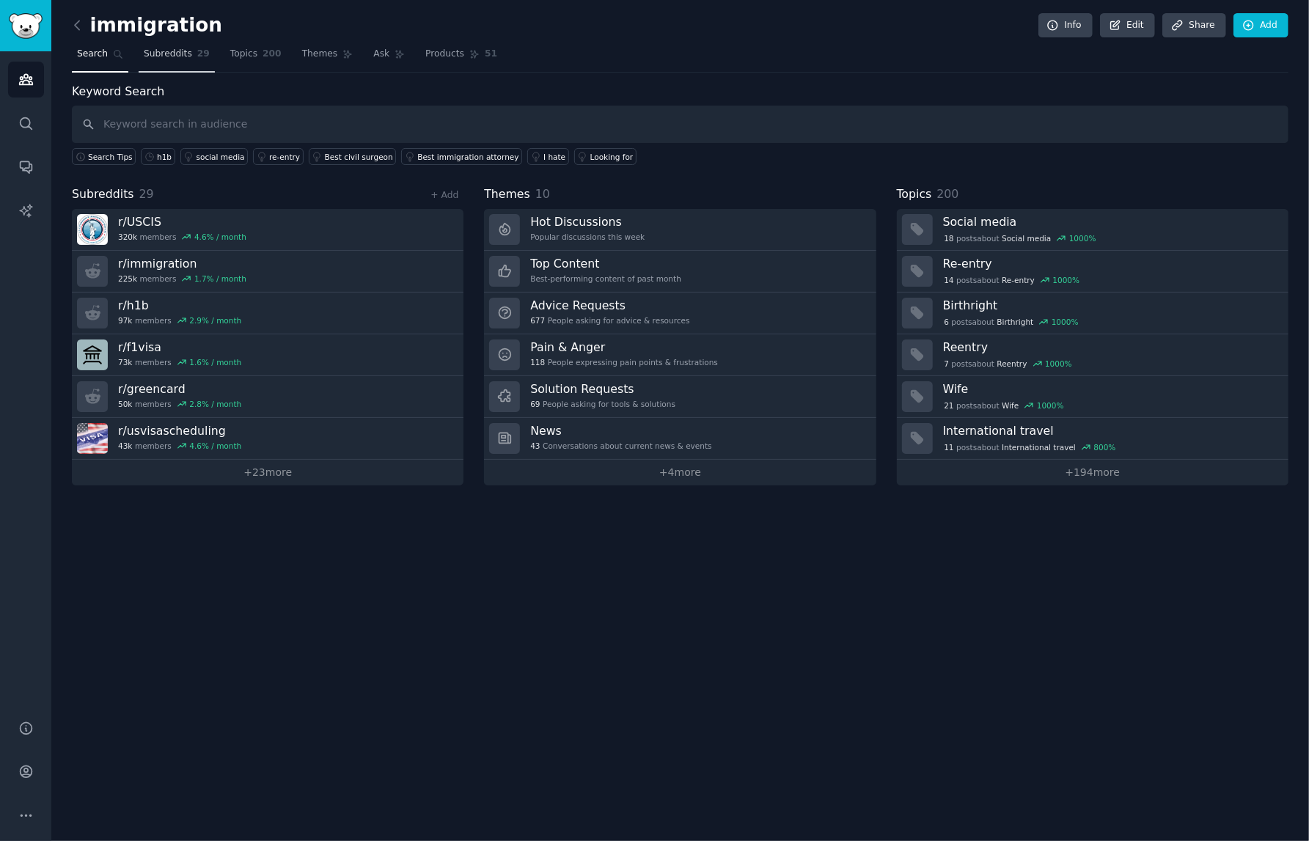
click at [165, 45] on link "Subreddits 29" at bounding box center [177, 58] width 76 height 30
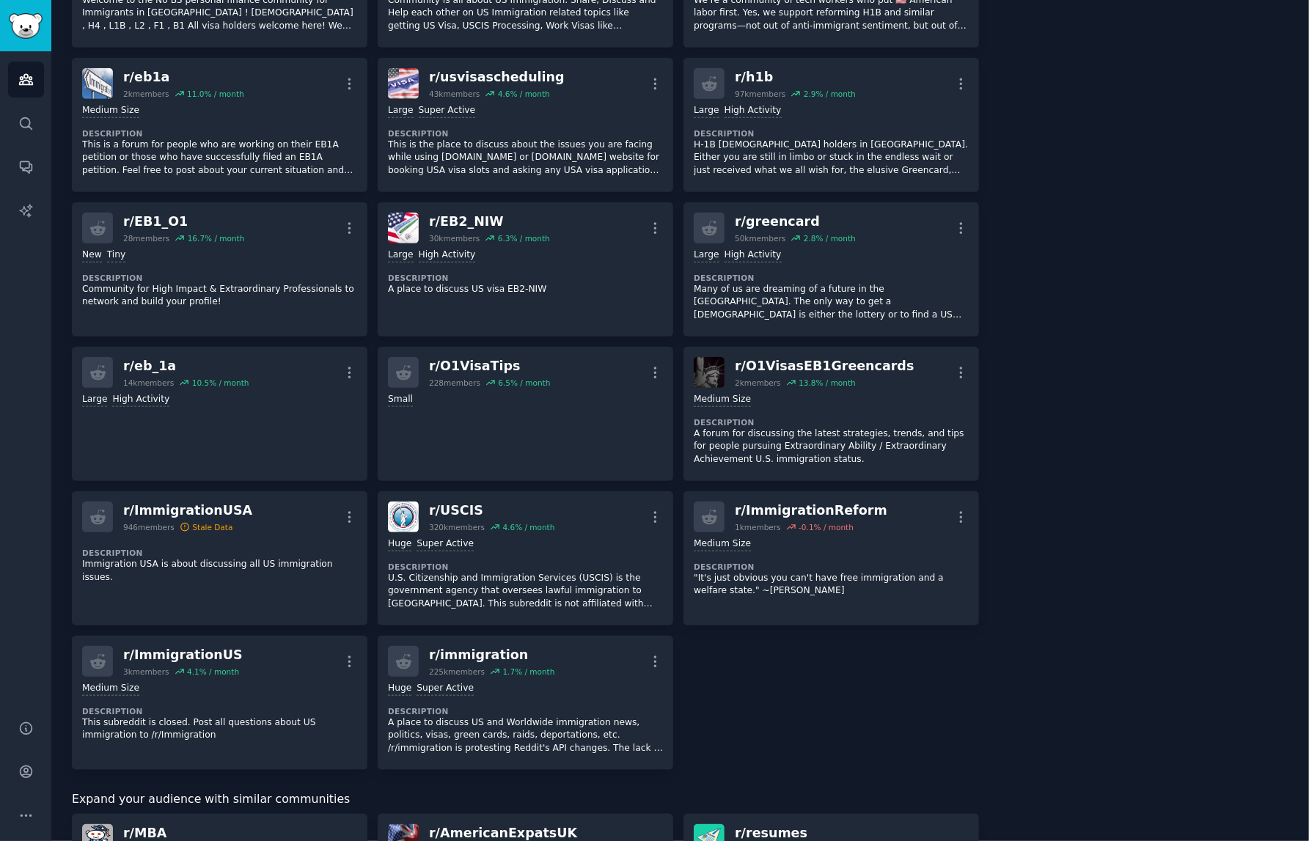
scroll to position [767, 0]
